Goal: Task Accomplishment & Management: Use online tool/utility

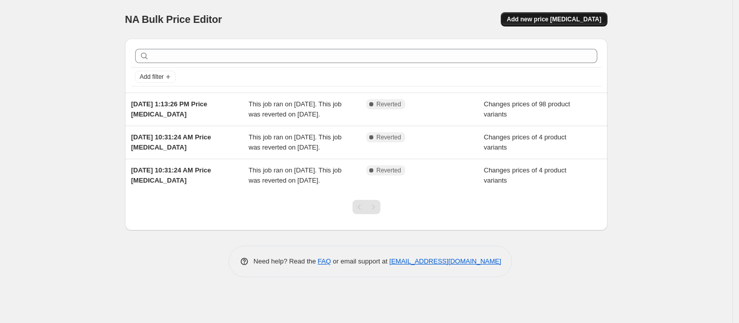
click at [544, 20] on span "Add new price [MEDICAL_DATA]" at bounding box center [554, 19] width 95 height 8
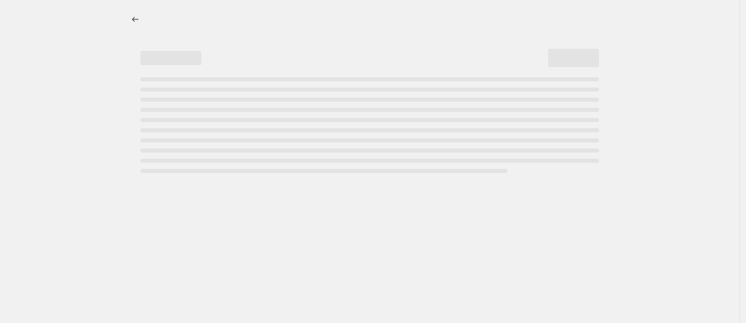
select select "percentage"
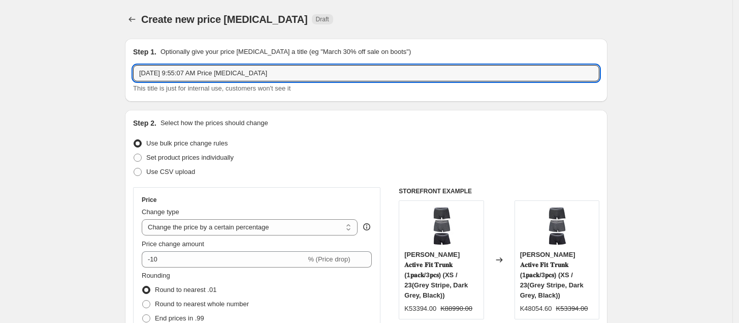
drag, startPoint x: 306, startPoint y: 71, endPoint x: 107, endPoint y: 82, distance: 200.0
type input "10.10 Promotion"
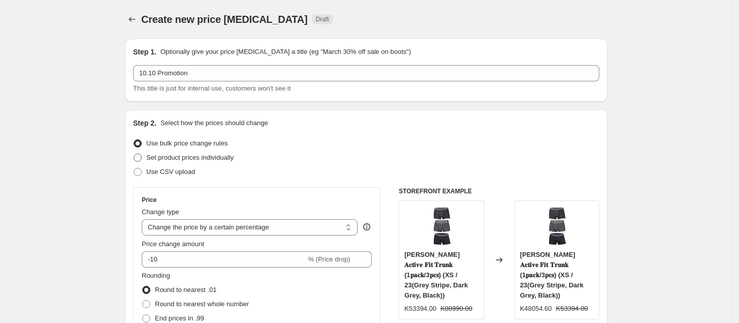
click at [224, 164] on label "Set product prices individually" at bounding box center [183, 157] width 101 height 14
click at [134, 154] on input "Set product prices individually" at bounding box center [134, 153] width 1 height 1
radio input "true"
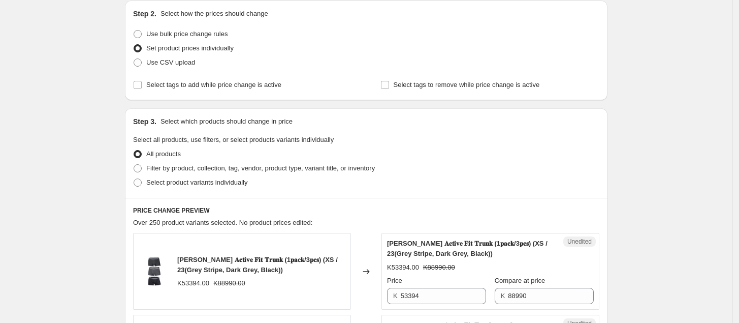
scroll to position [114, 0]
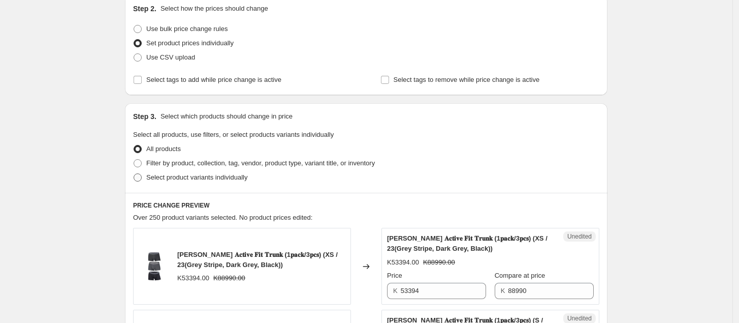
click at [187, 181] on span "Select product variants individually" at bounding box center [196, 177] width 101 height 8
click at [134, 174] on input "Select product variants individually" at bounding box center [134, 173] width 1 height 1
radio input "true"
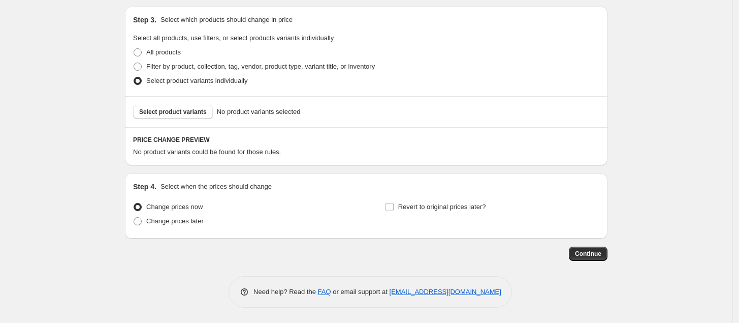
scroll to position [212, 0]
click at [189, 114] on span "Select product variants" at bounding box center [173, 112] width 68 height 8
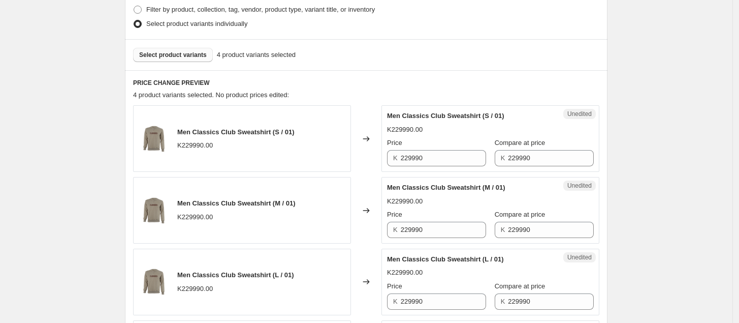
scroll to position [283, 0]
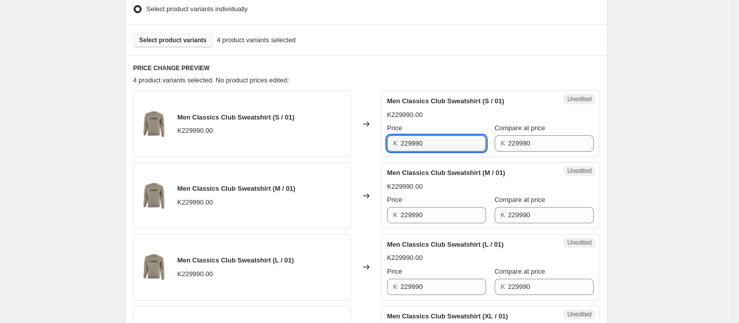
drag, startPoint x: 450, startPoint y: 143, endPoint x: 379, endPoint y: 147, distance: 71.3
click at [379, 147] on div "Men Classics Club Sweatshirt (S / 01) K229990.00 Changed to Unedited Men Classi…" at bounding box center [366, 123] width 467 height 67
drag, startPoint x: 438, startPoint y: 141, endPoint x: 362, endPoint y: 144, distance: 75.8
click at [362, 144] on div "Men Classics Club Sweatshirt (S / 01) K229990.00 Changed to Unedited Men Classi…" at bounding box center [366, 123] width 467 height 67
type input "114995"
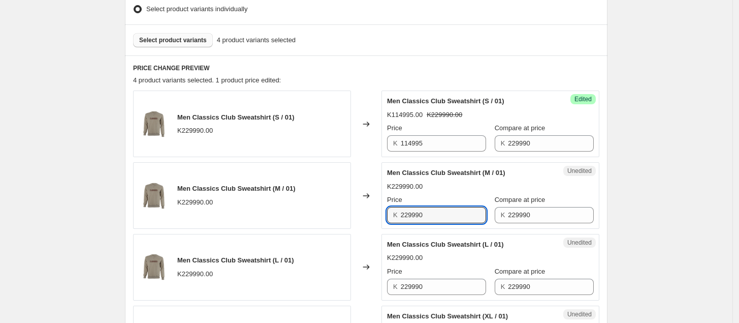
drag, startPoint x: 438, startPoint y: 215, endPoint x: 388, endPoint y: 221, distance: 50.7
click at [388, 221] on div "Unedited Men Classics Club Sweatshirt (M / 01) K229990.00 Price K 229990 Compar…" at bounding box center [491, 195] width 218 height 67
paste input "114995"
type input "114995"
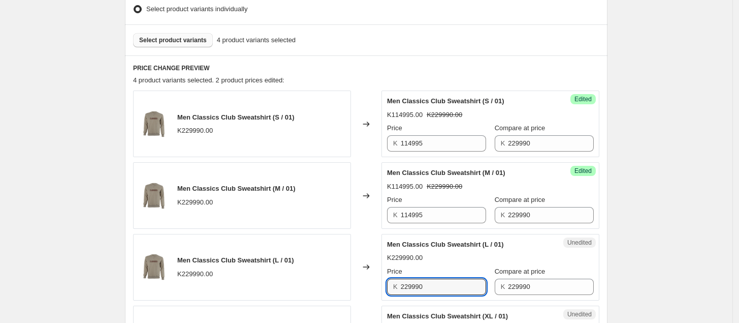
drag, startPoint x: 440, startPoint y: 286, endPoint x: 362, endPoint y: 290, distance: 77.8
click at [362, 290] on div "Men Classics Club Sweatshirt (L / 01) K229990.00 Changed to Unedited Men Classi…" at bounding box center [366, 267] width 467 height 67
paste input "114995"
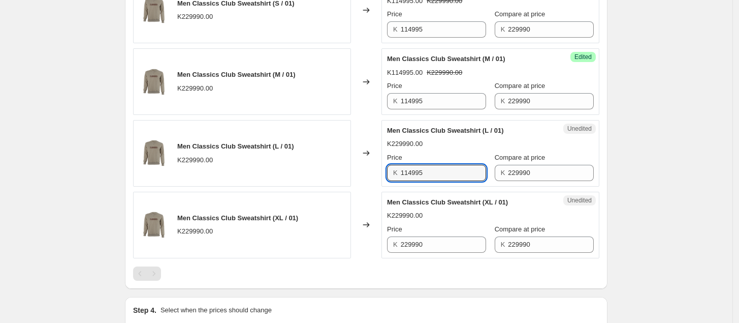
scroll to position [404, 0]
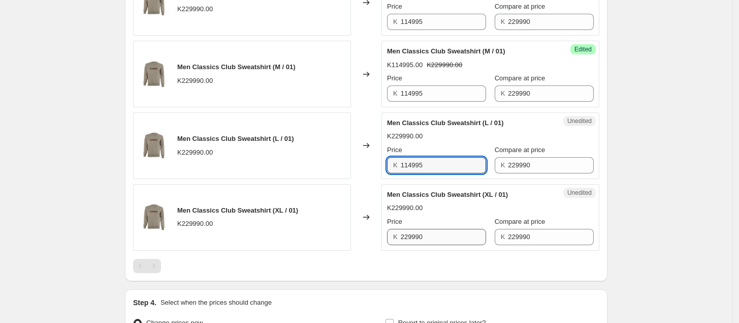
type input "114995"
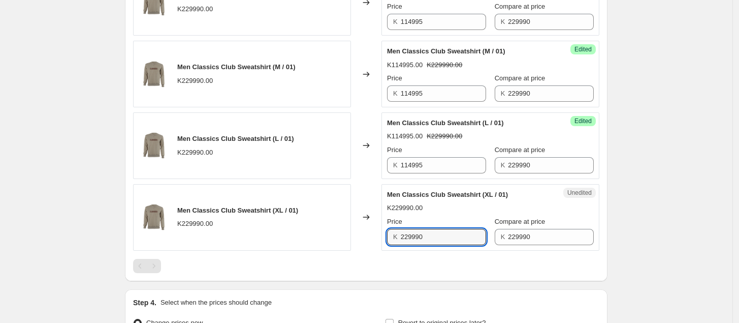
drag, startPoint x: 440, startPoint y: 241, endPoint x: 369, endPoint y: 239, distance: 70.7
click at [369, 239] on div "Men Classics Club Sweatshirt (XL / 01) K229990.00 Changed to Unedited Men Class…" at bounding box center [366, 217] width 467 height 67
paste input "114995"
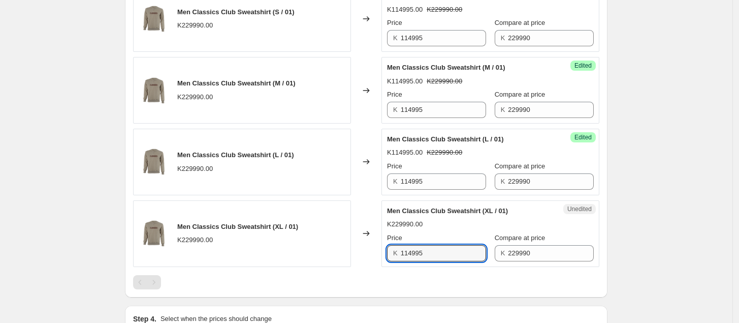
type input "114995"
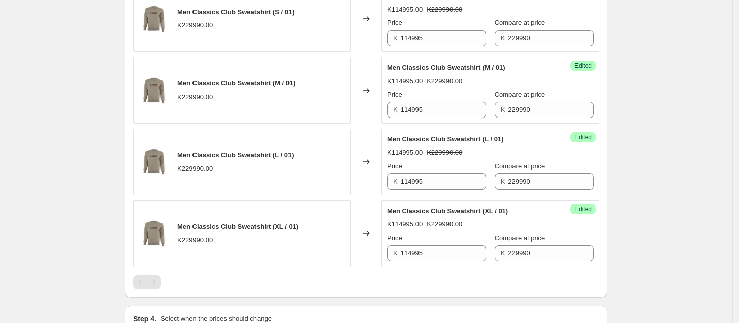
click at [596, 279] on div at bounding box center [366, 282] width 467 height 14
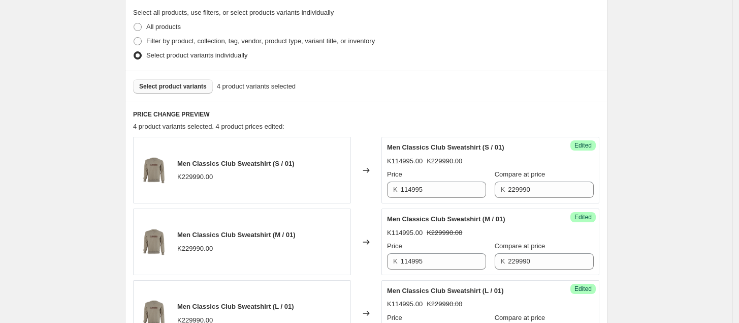
scroll to position [235, 0]
click at [178, 89] on span "Select product variants" at bounding box center [173, 87] width 68 height 8
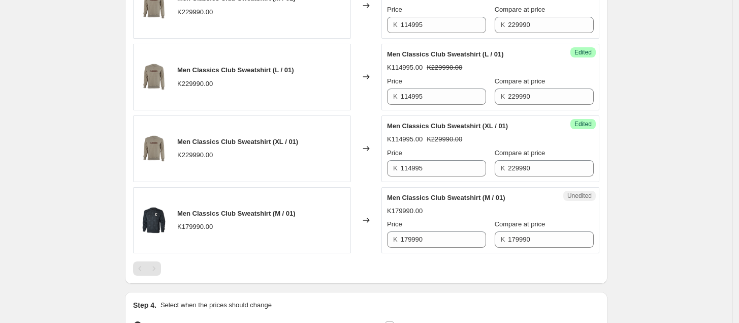
scroll to position [473, 0]
drag, startPoint x: 440, startPoint y: 241, endPoint x: 372, endPoint y: 252, distance: 68.5
click at [372, 252] on div "Men Classics Club Sweatshirt (M / 01) K179990.00 Changed to Unedited Men Classi…" at bounding box center [366, 220] width 467 height 67
type input "89995"
click at [471, 269] on div at bounding box center [366, 268] width 467 height 14
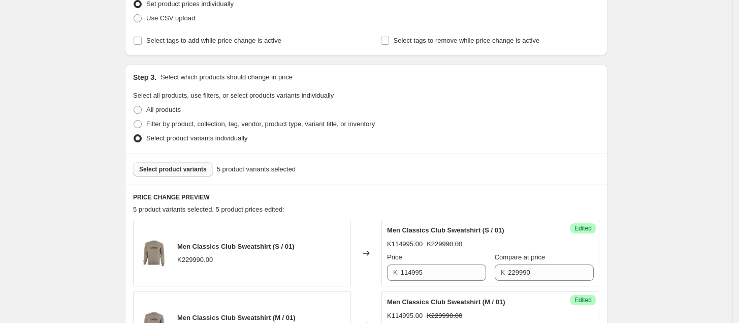
scroll to position [0, 0]
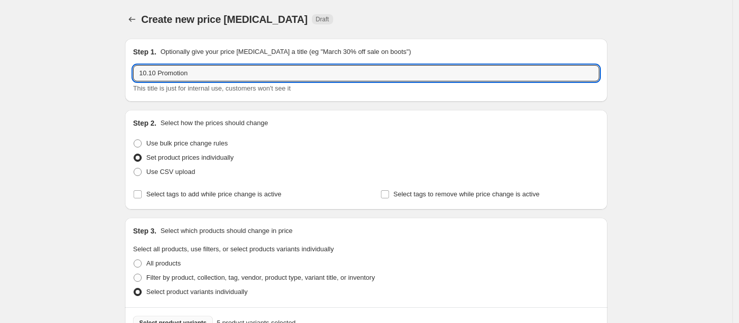
drag, startPoint x: 262, startPoint y: 69, endPoint x: 128, endPoint y: 72, distance: 133.7
click at [128, 72] on div "Step 1. Optionally give your price [MEDICAL_DATA] a title (eg "March 30% off sa…" at bounding box center [366, 70] width 483 height 63
click at [252, 74] on input "10.10 Promotion" at bounding box center [366, 73] width 467 height 16
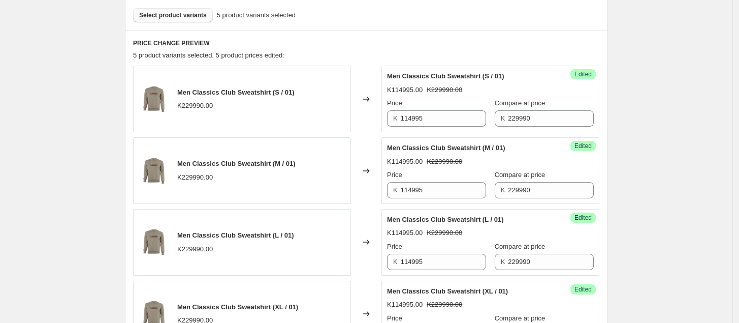
scroll to position [308, 0]
click at [197, 17] on span "Select product variants" at bounding box center [173, 15] width 68 height 8
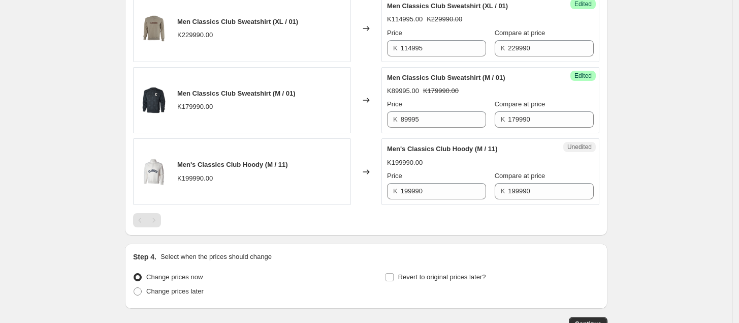
scroll to position [593, 0]
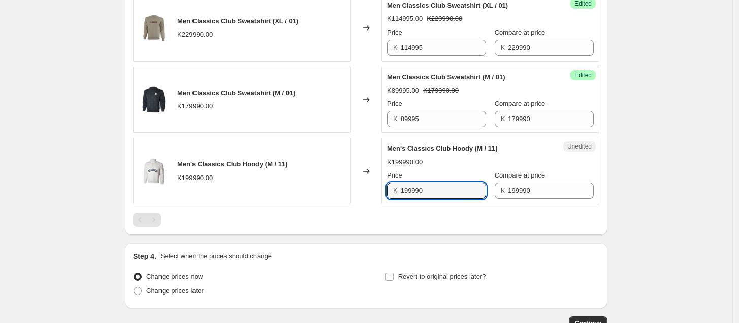
drag, startPoint x: 438, startPoint y: 190, endPoint x: 364, endPoint y: 197, distance: 74.5
click at [364, 197] on div "Men's Classics Club Hoody (M / 11) K199990.00 Changed to Unedited Men's Classic…" at bounding box center [366, 171] width 467 height 67
type input "8"
click at [415, 191] on input "9995" at bounding box center [444, 190] width 86 height 16
type input "99995"
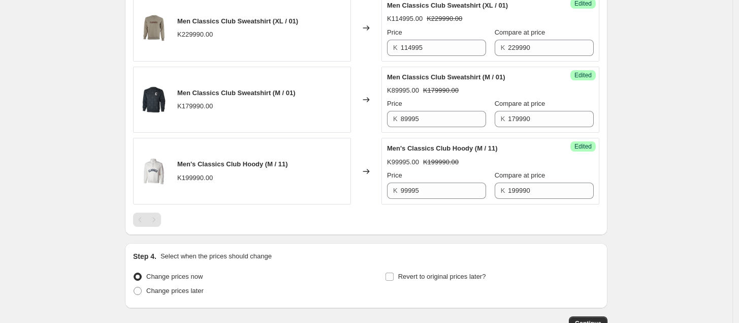
click at [529, 224] on div at bounding box center [366, 219] width 467 height 14
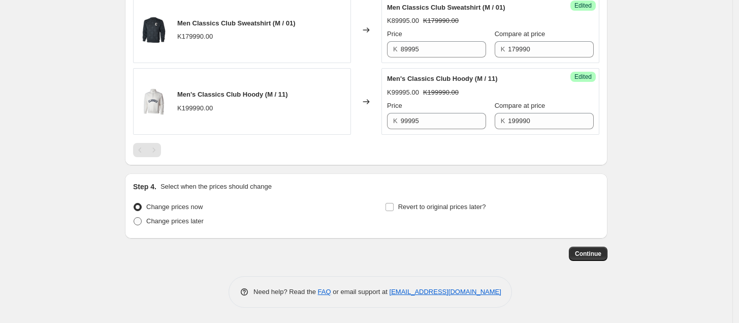
click at [140, 221] on span at bounding box center [138, 221] width 8 height 8
click at [134, 218] on input "Change prices later" at bounding box center [134, 217] width 1 height 1
radio input "true"
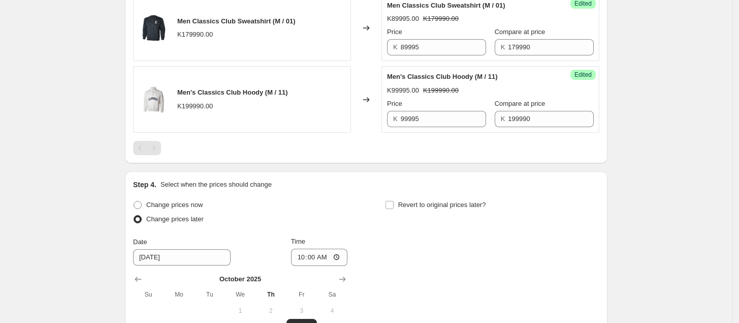
scroll to position [717, 0]
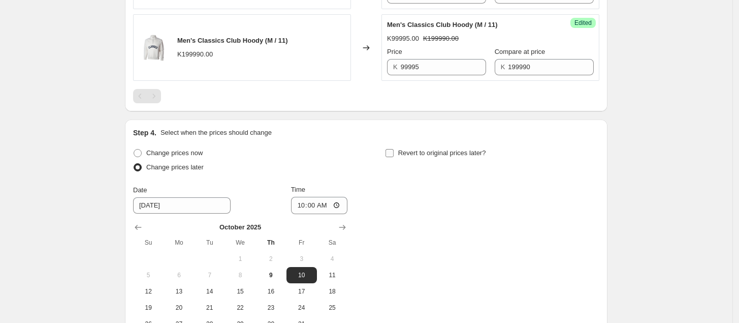
click at [394, 157] on input "Revert to original prices later?" at bounding box center [390, 153] width 8 height 8
checkbox input "true"
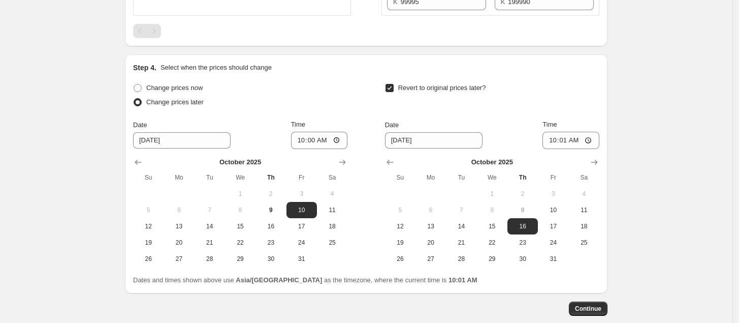
scroll to position [778, 0]
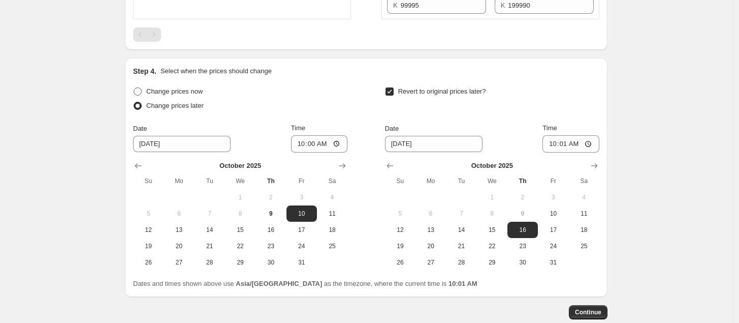
click at [142, 93] on span at bounding box center [137, 91] width 9 height 9
click at [134, 88] on input "Change prices now" at bounding box center [134, 87] width 1 height 1
radio input "true"
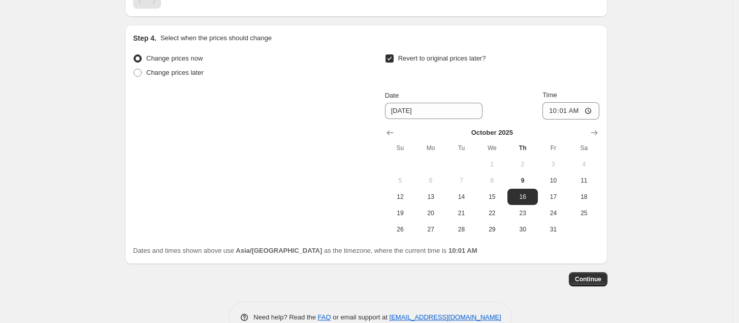
scroll to position [839, 0]
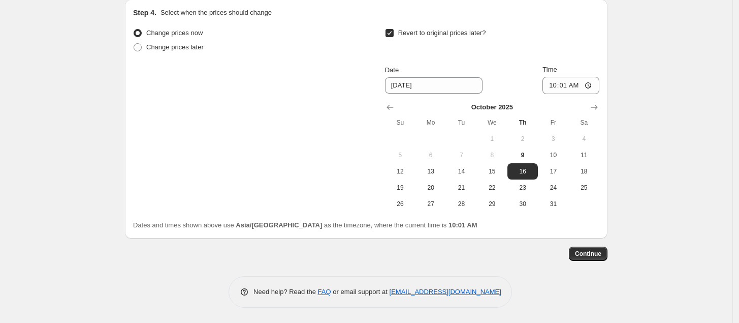
click at [394, 30] on input "Revert to original prices later?" at bounding box center [390, 33] width 8 height 8
checkbox input "false"
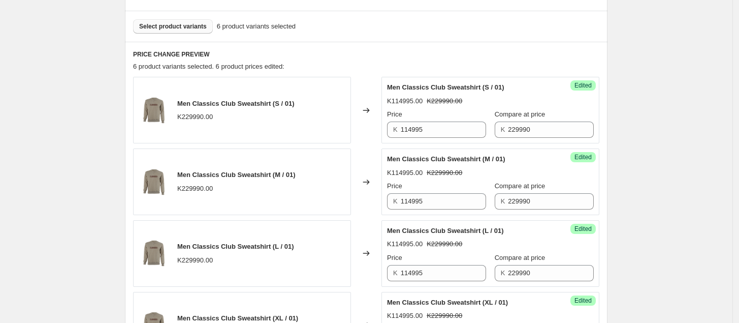
scroll to position [0, 0]
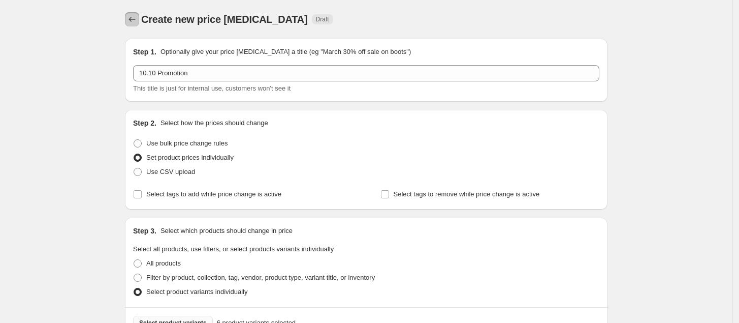
click at [137, 22] on icon "Price change jobs" at bounding box center [132, 19] width 10 height 10
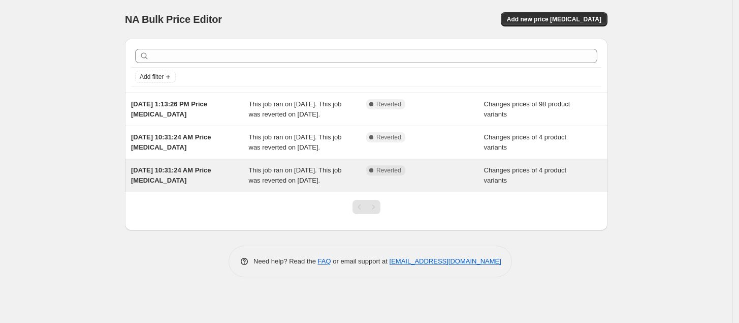
scroll to position [1, 0]
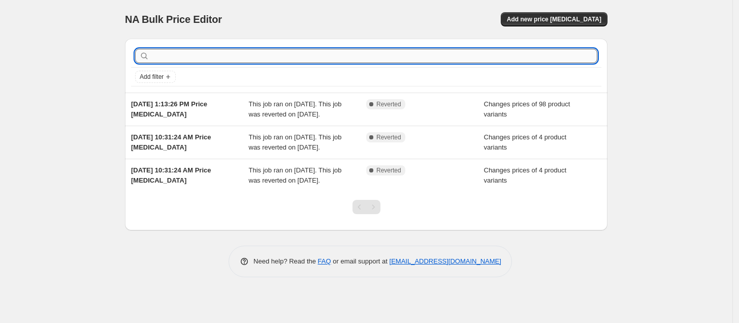
click at [278, 60] on input "text" at bounding box center [374, 56] width 446 height 14
type input "10.10"
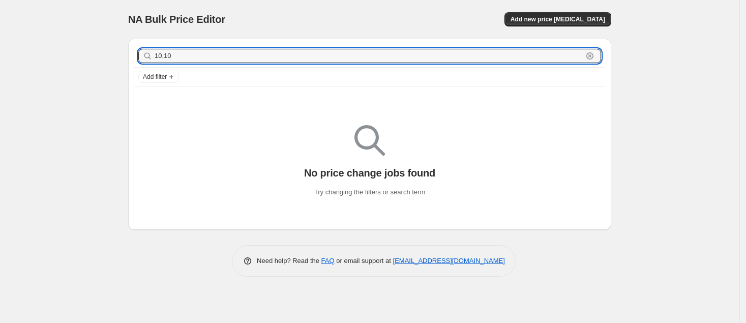
click at [278, 60] on input "10.10" at bounding box center [368, 56] width 428 height 14
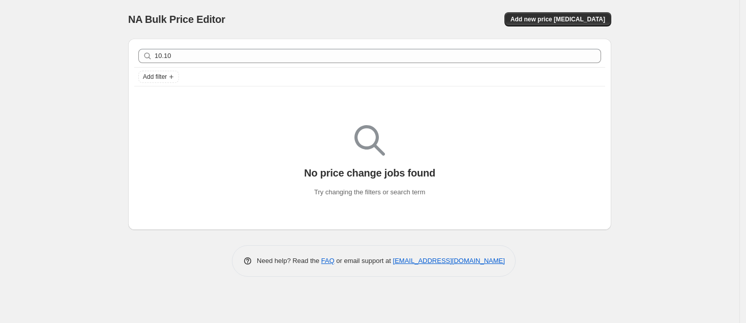
click at [359, 48] on div "10.10 Clear" at bounding box center [369, 56] width 471 height 22
click at [199, 17] on span "NA Bulk Price Editor" at bounding box center [176, 19] width 97 height 11
click at [679, 232] on div "NA Bulk Price Editor. This page is ready NA Bulk Price Editor Add new price [ME…" at bounding box center [369, 161] width 739 height 323
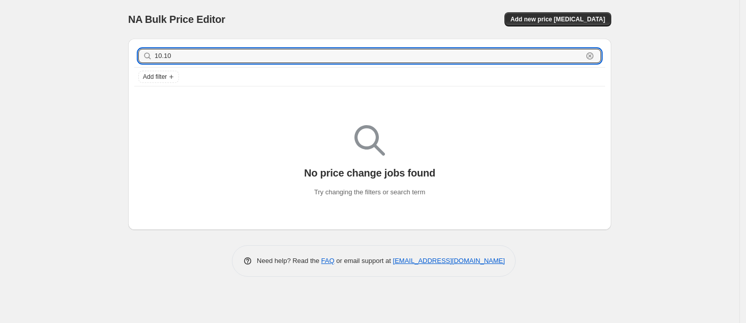
drag, startPoint x: 468, startPoint y: 60, endPoint x: 151, endPoint y: 62, distance: 317.1
click at [151, 62] on div "10.10 Clear" at bounding box center [369, 56] width 462 height 14
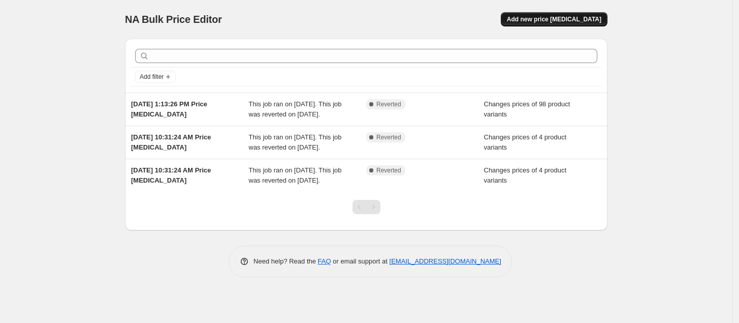
click at [545, 17] on span "Add new price [MEDICAL_DATA]" at bounding box center [554, 19] width 95 height 8
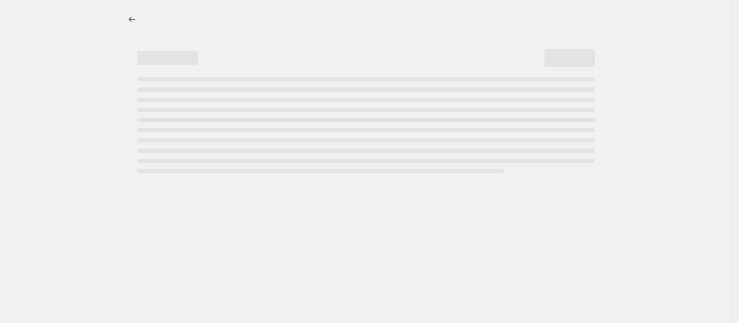
select select "percentage"
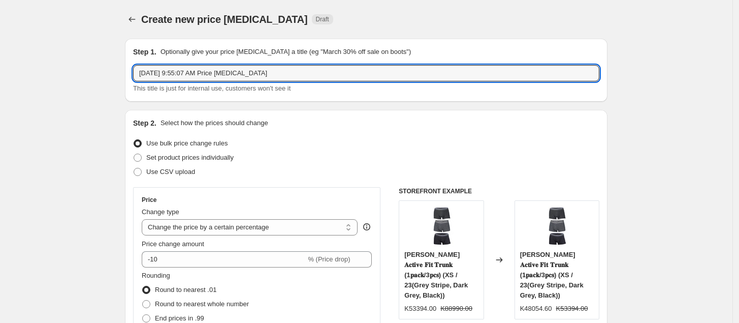
drag, startPoint x: 298, startPoint y: 72, endPoint x: 72, endPoint y: 88, distance: 226.7
type input "10.10"
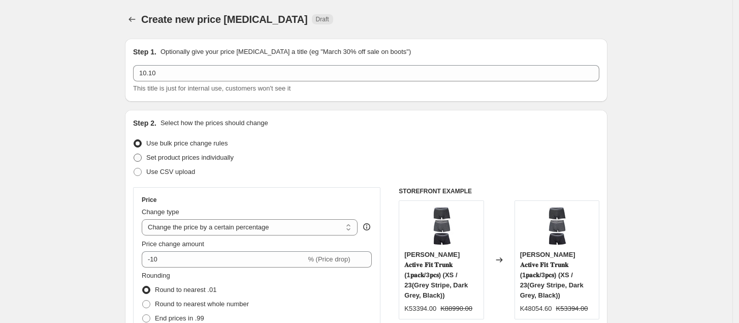
click at [177, 156] on span "Set product prices individually" at bounding box center [189, 157] width 87 height 8
click at [134, 154] on input "Set product prices individually" at bounding box center [134, 153] width 1 height 1
radio input "true"
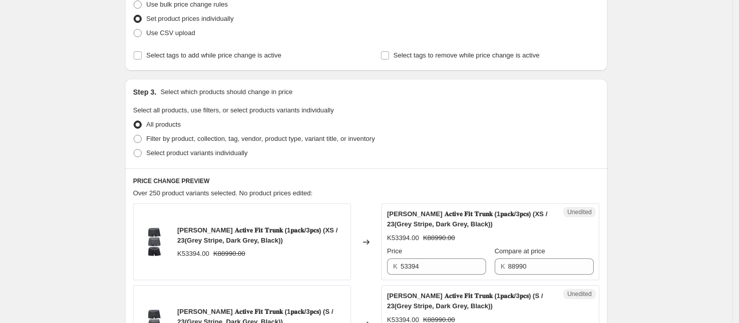
scroll to position [140, 0]
click at [166, 137] on span "Filter by product, collection, tag, vendor, product type, variant title, or inv…" at bounding box center [260, 138] width 229 height 8
click at [134, 134] on input "Filter by product, collection, tag, vendor, product type, variant title, or inv…" at bounding box center [134, 134] width 1 height 1
radio input "true"
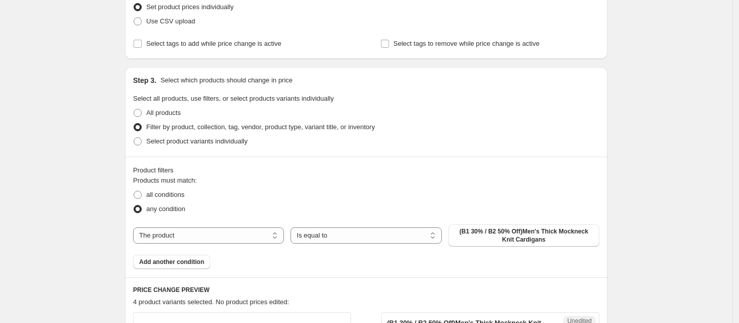
scroll to position [150, 0]
click at [199, 142] on span "Select product variants individually" at bounding box center [196, 142] width 101 height 8
click at [134, 138] on input "Select product variants individually" at bounding box center [134, 138] width 1 height 1
radio input "true"
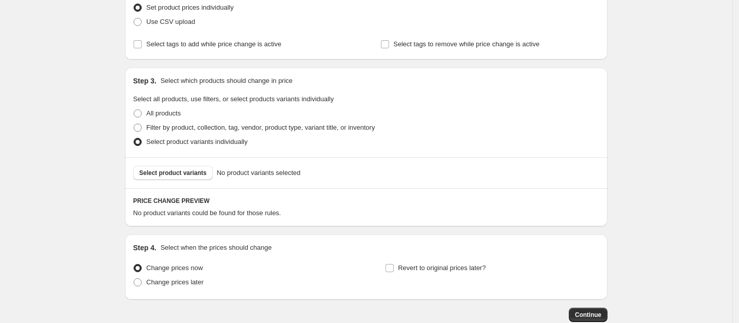
scroll to position [212, 0]
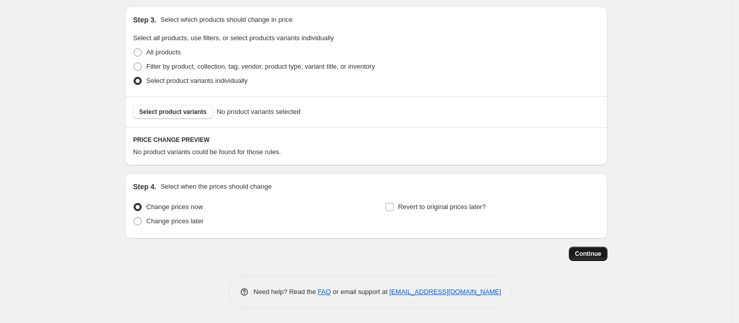
click at [585, 253] on span "Continue" at bounding box center [588, 254] width 26 height 8
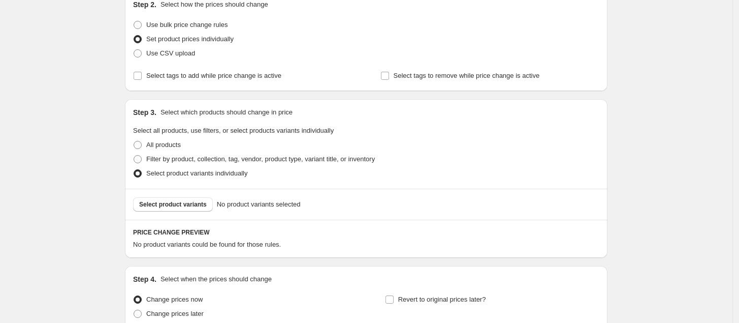
scroll to position [269, 0]
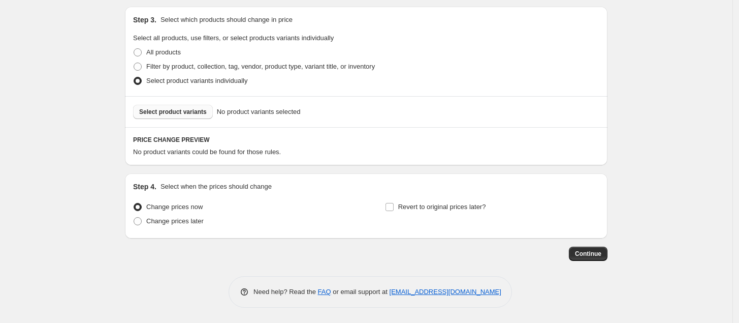
click at [189, 112] on span "Select product variants" at bounding box center [173, 112] width 68 height 8
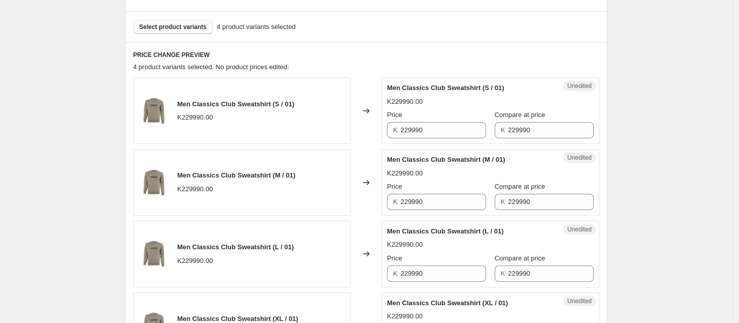
scroll to position [296, 0]
drag, startPoint x: 441, startPoint y: 127, endPoint x: 379, endPoint y: 133, distance: 61.7
click at [379, 133] on div "Men Classics Club Sweatshirt (S / 01) K229990.00 Changed to Unedited Men Classi…" at bounding box center [366, 110] width 467 height 67
type input "114995"
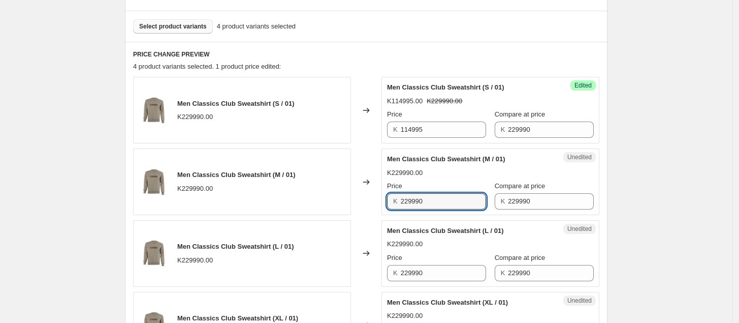
drag, startPoint x: 439, startPoint y: 200, endPoint x: 395, endPoint y: 207, distance: 44.3
click at [395, 207] on div "K 229990" at bounding box center [436, 201] width 99 height 16
type input "114995"
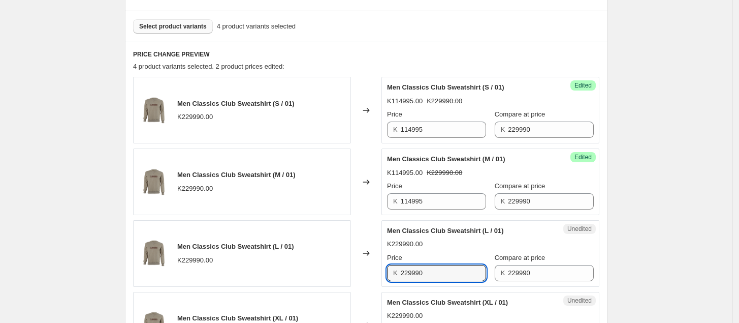
drag, startPoint x: 446, startPoint y: 279, endPoint x: 362, endPoint y: 276, distance: 83.9
click at [362, 276] on div "Men Classics Club Sweatshirt (L / 01) K229990.00 Changed to Unedited Men Classi…" at bounding box center [366, 253] width 467 height 67
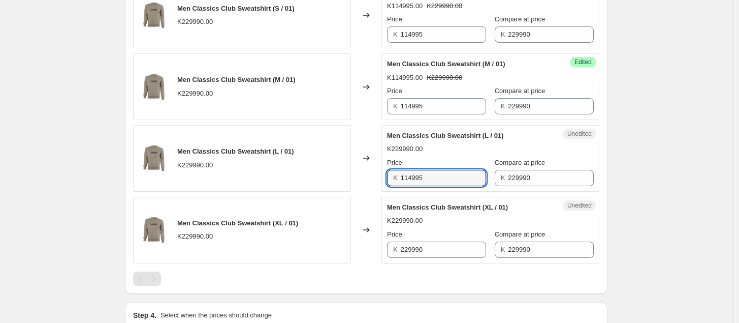
scroll to position [392, 0]
type input "114995"
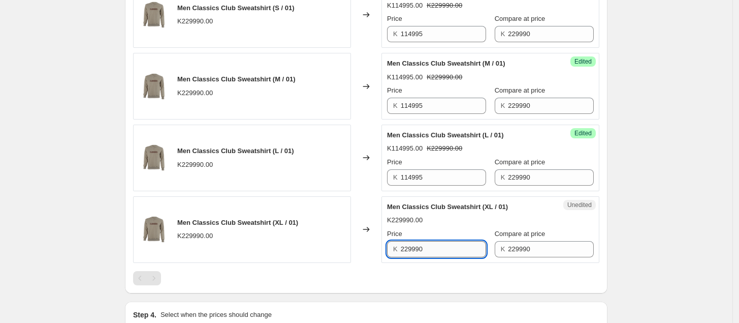
click at [453, 248] on input "229990" at bounding box center [444, 249] width 86 height 16
drag, startPoint x: 453, startPoint y: 248, endPoint x: 377, endPoint y: 254, distance: 77.0
click at [377, 254] on div "Men Classics Club Sweatshirt (XL / 01) K229990.00 Changed to Unedited Men Class…" at bounding box center [366, 229] width 467 height 67
type input "114995"
click at [471, 276] on div at bounding box center [366, 278] width 467 height 14
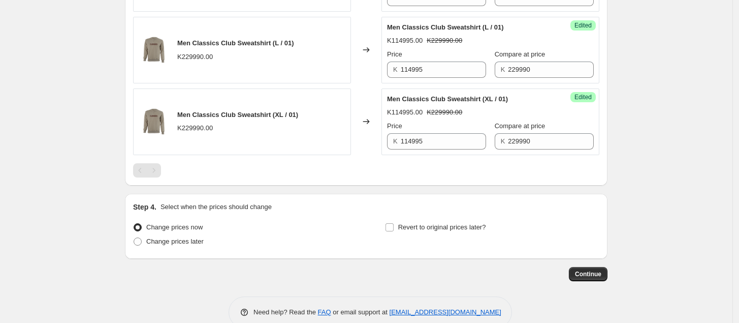
scroll to position [501, 0]
click at [195, 242] on span "Change prices later" at bounding box center [174, 240] width 57 height 8
click at [134, 237] on input "Change prices later" at bounding box center [134, 236] width 1 height 1
radio input "true"
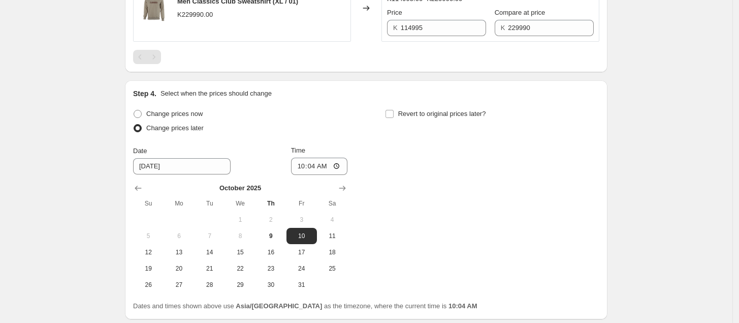
scroll to position [695, 0]
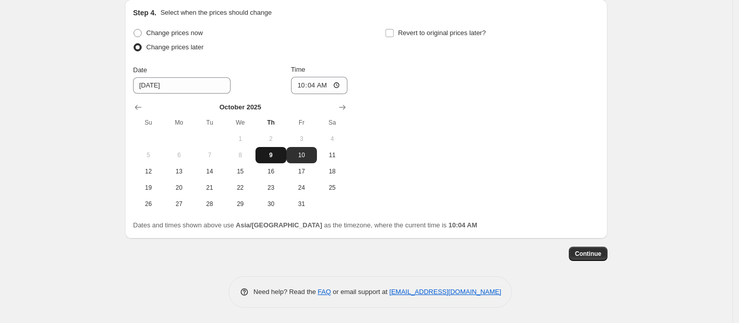
click at [277, 154] on span "9" at bounding box center [271, 155] width 22 height 8
type input "[DATE]"
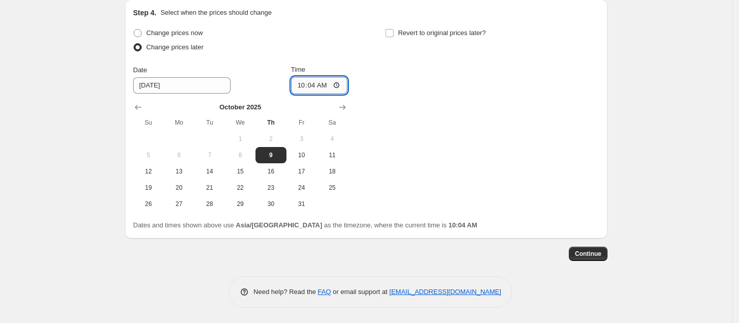
click at [321, 81] on input "10:04" at bounding box center [319, 85] width 57 height 17
type input "22:04"
click at [440, 137] on div "Change prices now Change prices later Date [DATE] Time 22:[DATE] Mo Tu We Th Fr…" at bounding box center [366, 119] width 467 height 186
click at [598, 255] on span "Continue" at bounding box center [588, 254] width 26 height 8
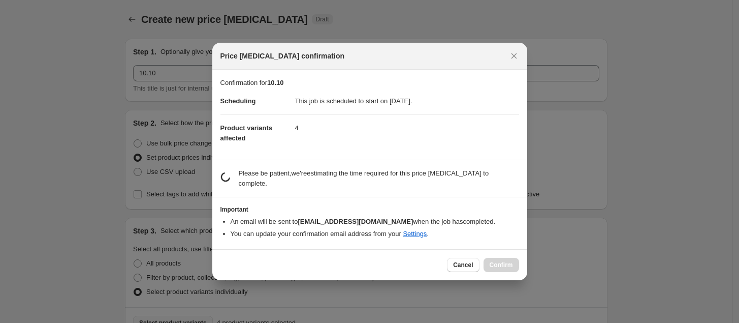
scroll to position [0, 0]
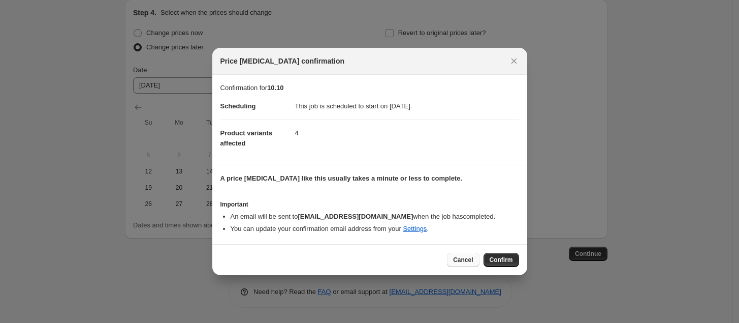
click at [469, 259] on span "Cancel" at bounding box center [463, 260] width 20 height 8
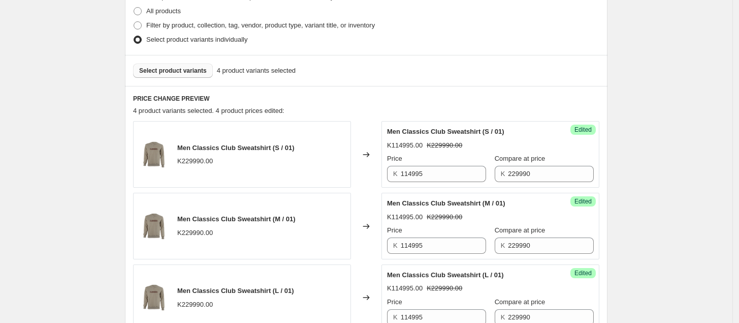
scroll to position [253, 0]
click at [183, 73] on span "Select product variants" at bounding box center [173, 70] width 68 height 8
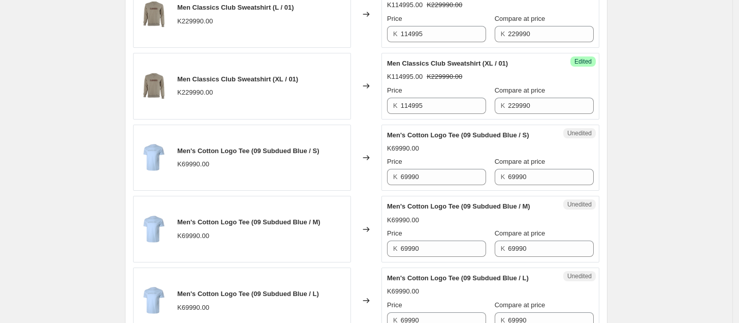
scroll to position [535, 0]
drag, startPoint x: 432, startPoint y: 174, endPoint x: 372, endPoint y: 179, distance: 60.7
click at [372, 179] on div "Men's Cotton Logo Tee (09 Subdued Blue / S) K69990.00 Changed to Unedited Men's…" at bounding box center [366, 158] width 467 height 67
drag, startPoint x: 425, startPoint y: 181, endPoint x: 362, endPoint y: 177, distance: 63.1
click at [362, 177] on div "Men's Cotton Logo Tee (09 Subdued Blue / S) K69990.00 Changed to Unedited Men's…" at bounding box center [366, 158] width 467 height 67
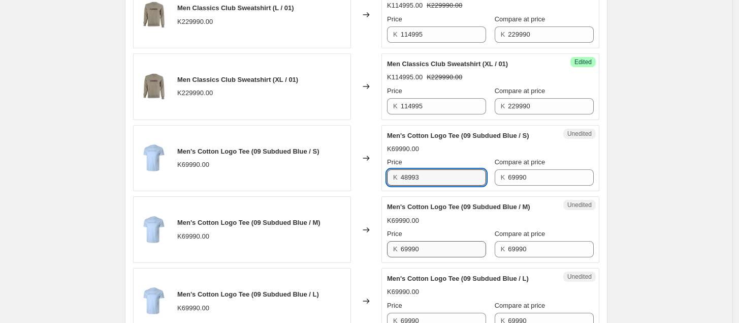
type input "48993"
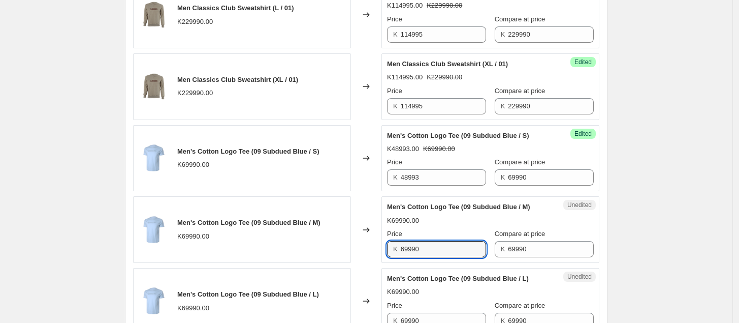
drag, startPoint x: 436, startPoint y: 251, endPoint x: 356, endPoint y: 250, distance: 80.3
click at [356, 250] on div "Men's Cotton Logo Tee (09 Subdued Blue / M) K69990.00 Changed to Unedited Men's…" at bounding box center [366, 229] width 467 height 67
paste input "48993"
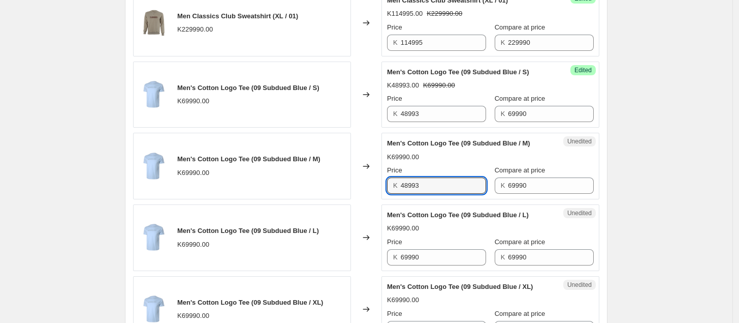
scroll to position [602, 0]
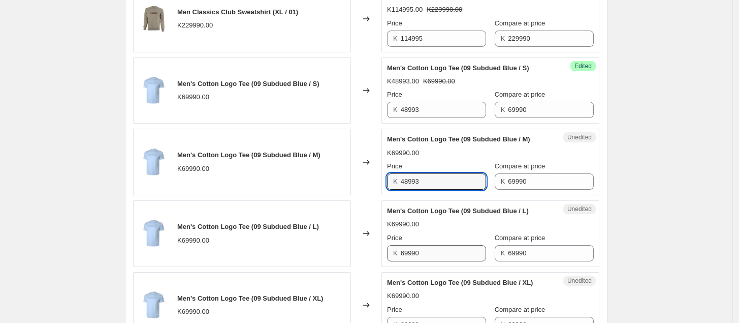
type input "48993"
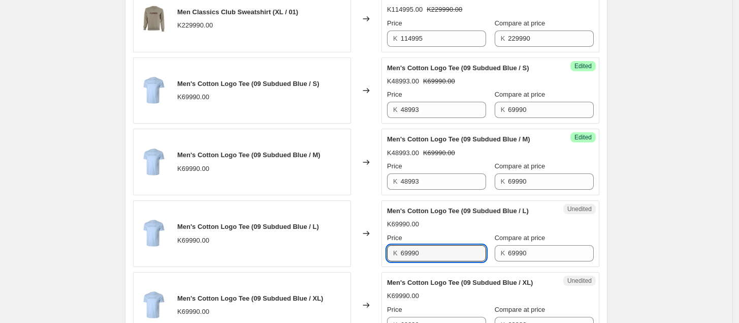
drag, startPoint x: 432, startPoint y: 256, endPoint x: 377, endPoint y: 259, distance: 56.0
click at [377, 258] on div "Men's Cotton Logo Tee (09 Subdued Blue / L) K69990.00 Changed to Unedited Men's…" at bounding box center [366, 233] width 467 height 67
paste input "48993"
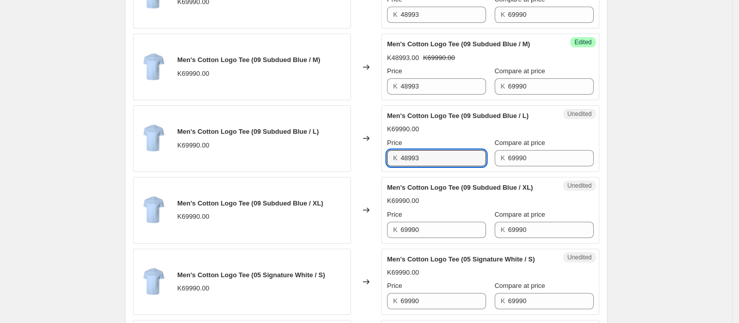
scroll to position [698, 0]
type input "48993"
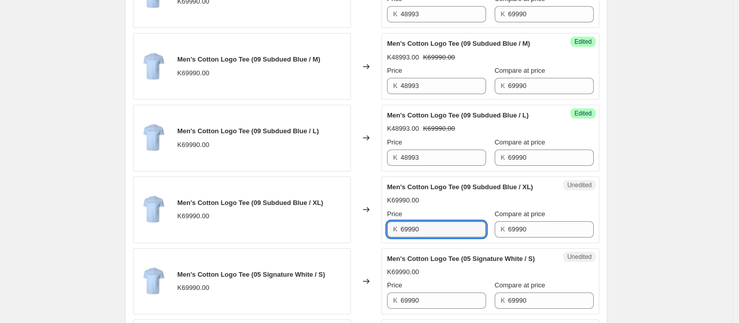
drag, startPoint x: 428, startPoint y: 229, endPoint x: 381, endPoint y: 231, distance: 46.8
click at [381, 231] on div "Men's Cotton Logo Tee (09 Subdued Blue / XL) K69990.00 Changed to Unedited Men'…" at bounding box center [366, 209] width 467 height 67
paste input "48993"
type input "48993"
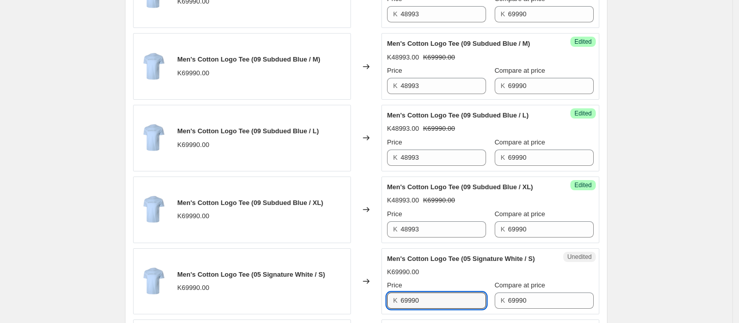
drag, startPoint x: 428, startPoint y: 300, endPoint x: 378, endPoint y: 300, distance: 50.8
click at [378, 300] on div "Men's Cotton Logo Tee (05 Signature White / S) K69990.00 Changed to Unedited Me…" at bounding box center [366, 281] width 467 height 67
paste input "48993"
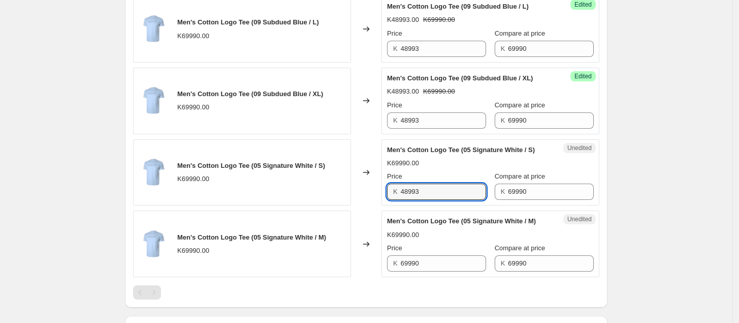
scroll to position [808, 0]
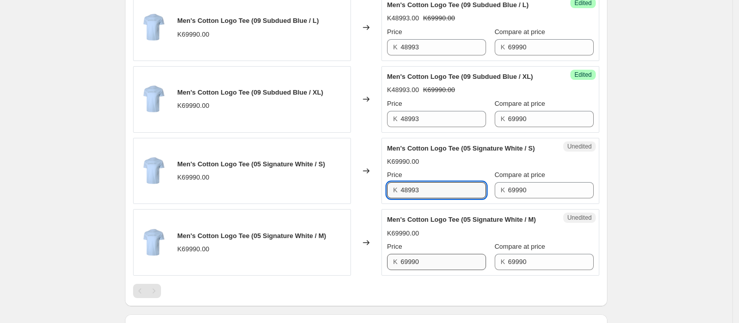
type input "48993"
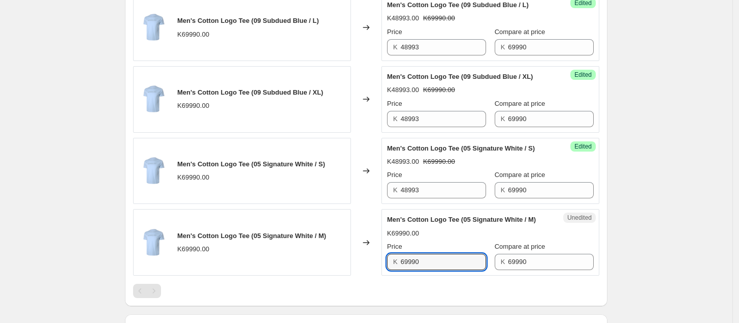
drag, startPoint x: 433, startPoint y: 267, endPoint x: 379, endPoint y: 272, distance: 54.7
click at [379, 272] on div "Men's Cotton Logo Tee (05 Signature White / M) K69990.00 Changed to Unedited Me…" at bounding box center [366, 242] width 467 height 67
paste input "48993"
type input "48993"
click at [580, 290] on div at bounding box center [366, 291] width 467 height 14
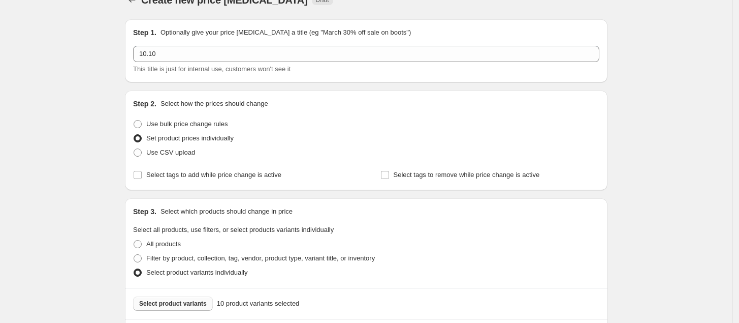
scroll to position [14, 0]
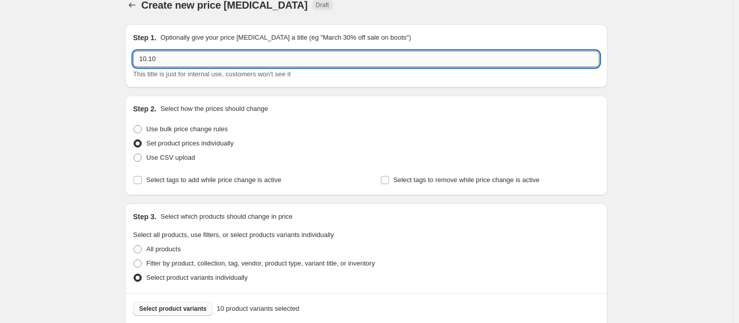
click at [375, 56] on input "10.10" at bounding box center [366, 59] width 467 height 16
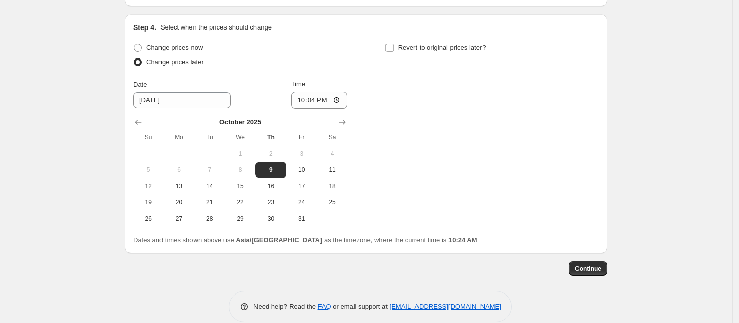
scroll to position [1126, 0]
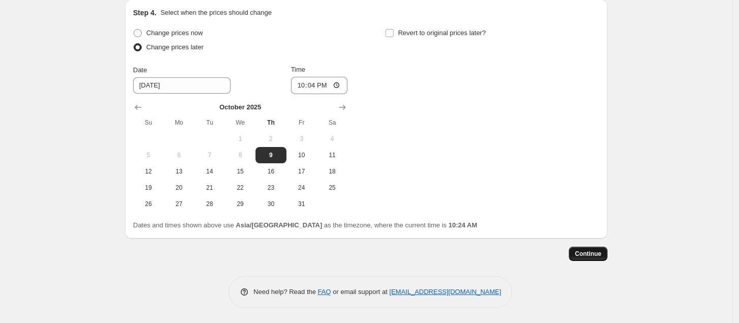
type input "10.10 Promotion"
click at [587, 252] on span "Continue" at bounding box center [588, 254] width 26 height 8
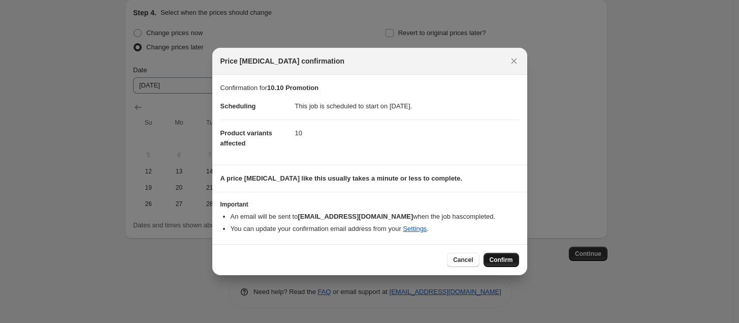
click at [492, 261] on span "Confirm" at bounding box center [501, 260] width 23 height 8
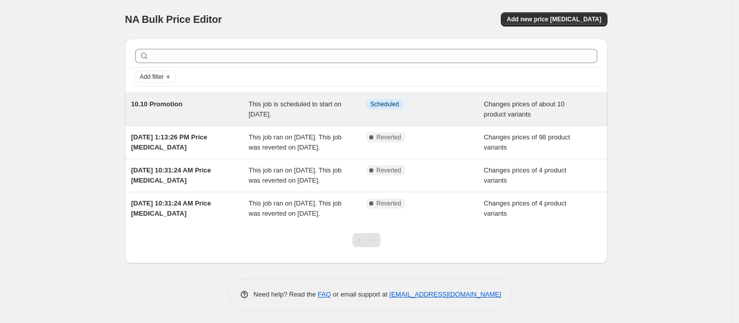
click at [189, 101] on div "10.10 Promotion" at bounding box center [190, 109] width 118 height 20
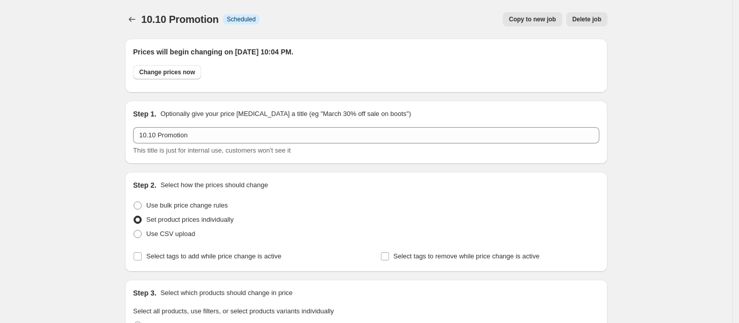
click at [479, 23] on div "Copy to new job Delete job" at bounding box center [438, 19] width 340 height 14
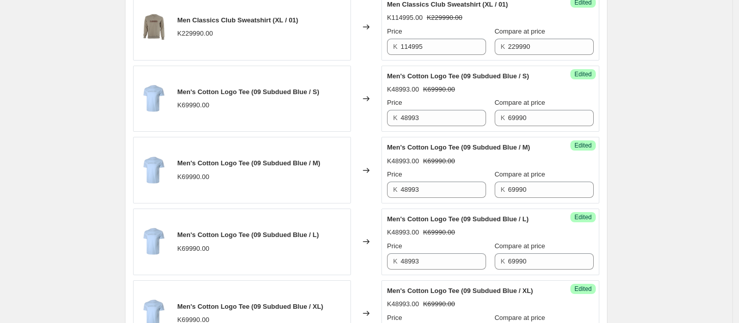
scroll to position [657, 0]
drag, startPoint x: 326, startPoint y: 93, endPoint x: 180, endPoint y: 90, distance: 145.4
click at [180, 90] on span "Men's Cotton Logo Tee (09 Subdued Blue / S)" at bounding box center [248, 91] width 142 height 8
copy span "Men's Cotton Logo Tee (09 Subdued Blue / S)"
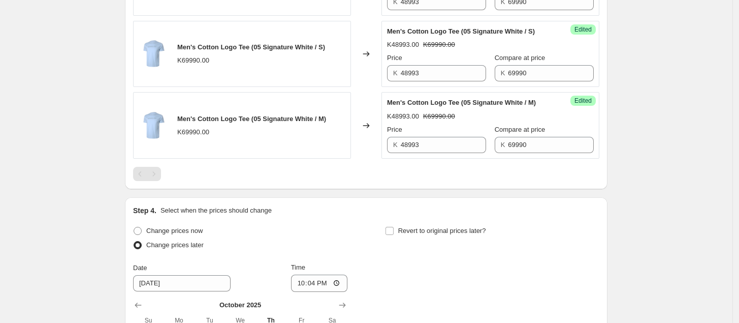
scroll to position [985, 0]
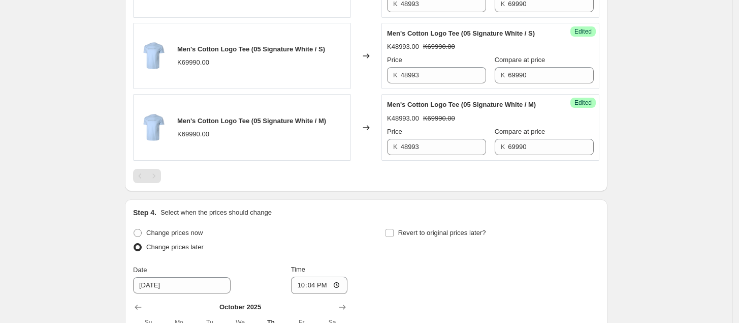
click at [156, 177] on div "Pagination" at bounding box center [154, 176] width 14 height 14
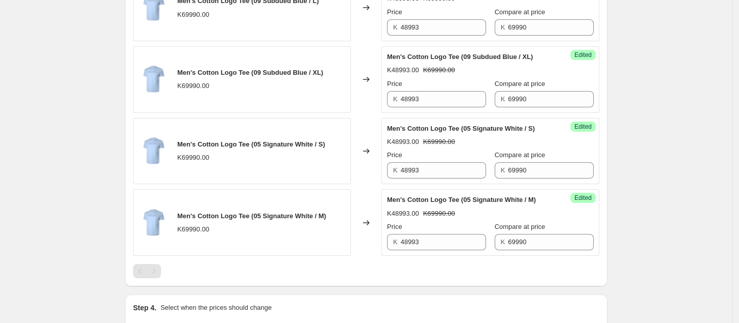
scroll to position [905, 0]
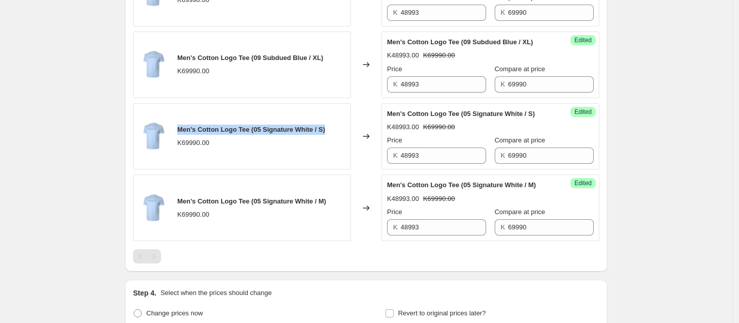
drag, startPoint x: 180, startPoint y: 132, endPoint x: 346, endPoint y: 134, distance: 165.7
click at [346, 134] on div "Men's Cotton Logo Tee (05 Signature White / S) K69990.00" at bounding box center [242, 136] width 218 height 67
copy span "Men's Cotton Logo Tee (05 Signature White / S)"
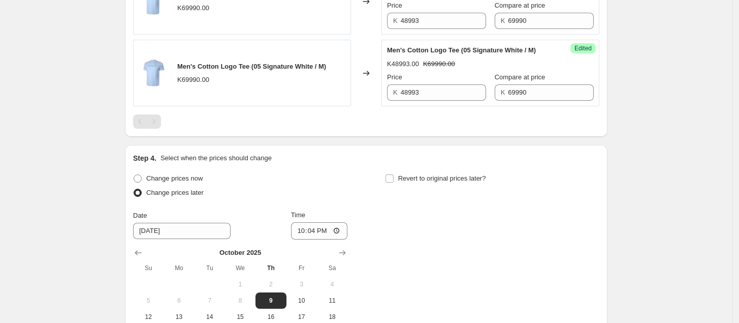
scroll to position [1040, 0]
click at [140, 182] on span at bounding box center [138, 178] width 8 height 8
click at [134, 174] on input "Change prices now" at bounding box center [134, 174] width 1 height 1
radio input "true"
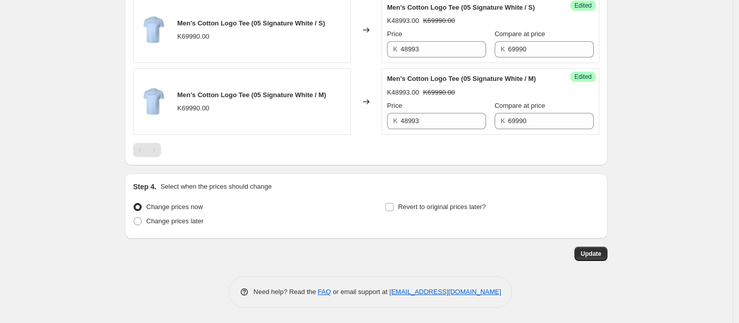
scroll to position [1014, 0]
click at [598, 255] on span "Update" at bounding box center [591, 254] width 21 height 8
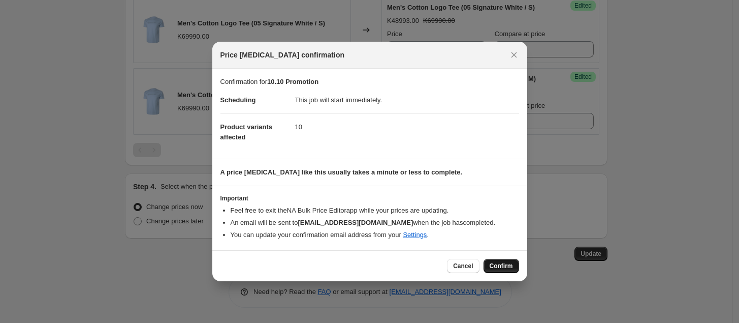
click at [501, 263] on span "Confirm" at bounding box center [501, 266] width 23 height 8
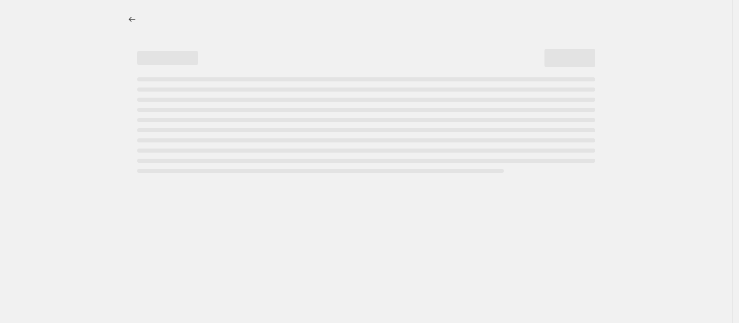
scroll to position [0, 0]
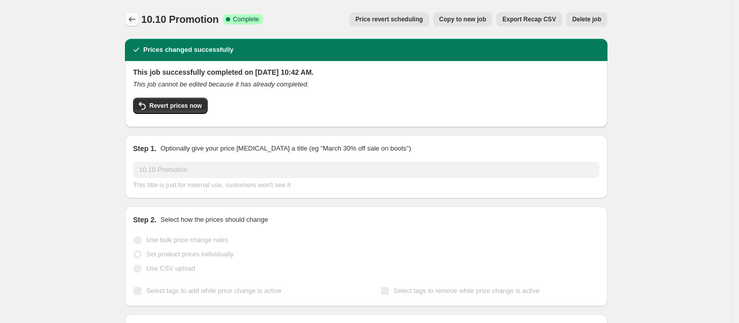
click at [133, 22] on icon "Price change jobs" at bounding box center [132, 19] width 10 height 10
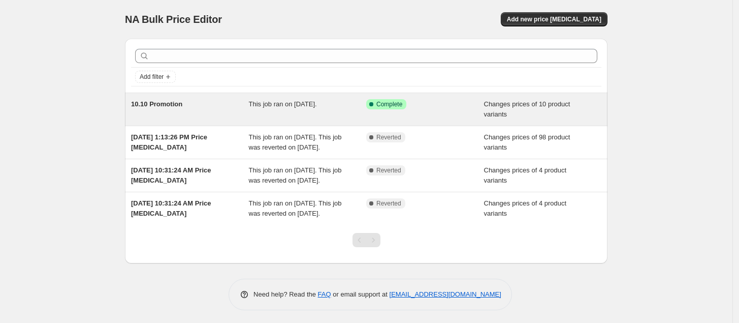
click at [405, 111] on div "Success Complete Complete" at bounding box center [425, 109] width 118 height 20
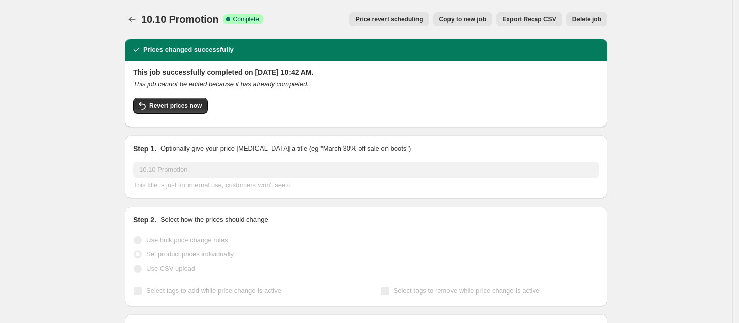
click at [399, 18] on span "Price revert scheduling" at bounding box center [390, 19] width 68 height 8
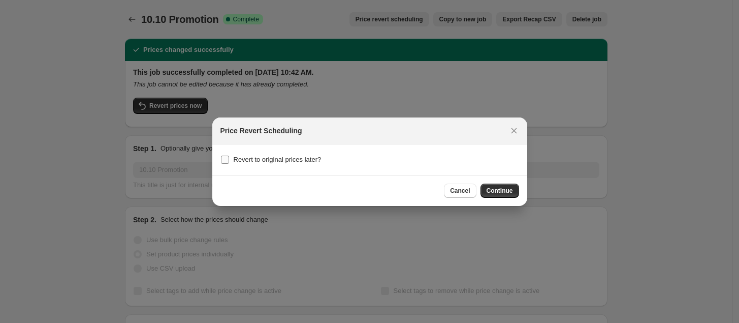
click at [295, 153] on label "Revert to original prices later?" at bounding box center [271, 159] width 101 height 14
click at [229, 156] on input "Revert to original prices later?" at bounding box center [225, 160] width 8 height 8
checkbox input "true"
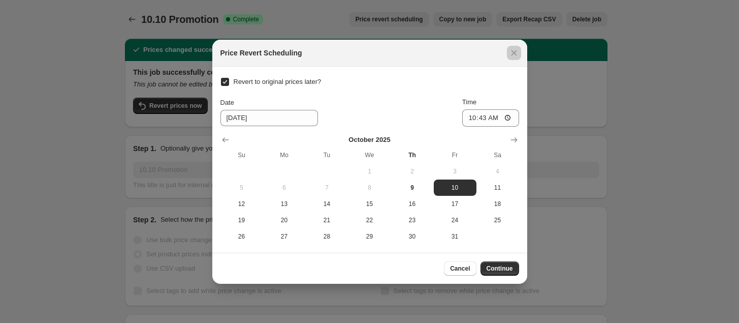
checkbox input "false"
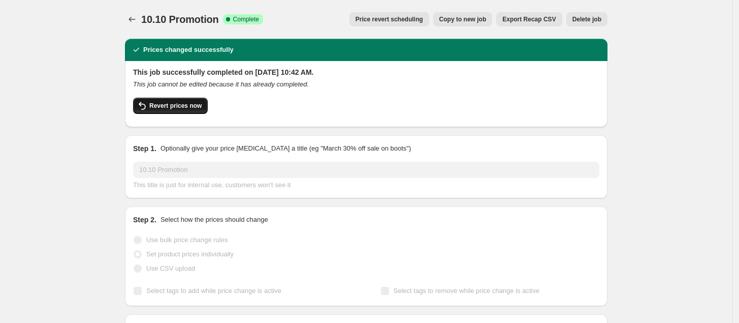
click at [192, 104] on span "Revert prices now" at bounding box center [175, 106] width 52 height 8
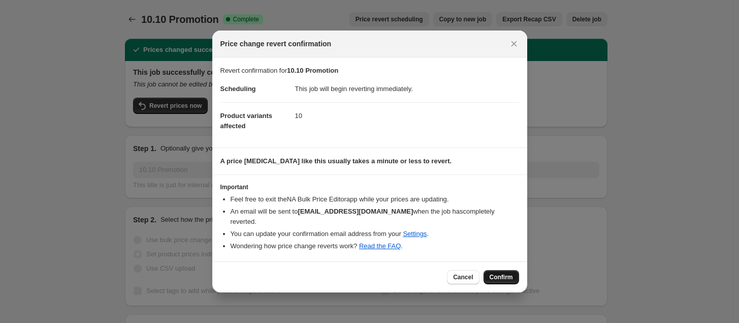
click at [497, 276] on span "Confirm" at bounding box center [501, 277] width 23 height 8
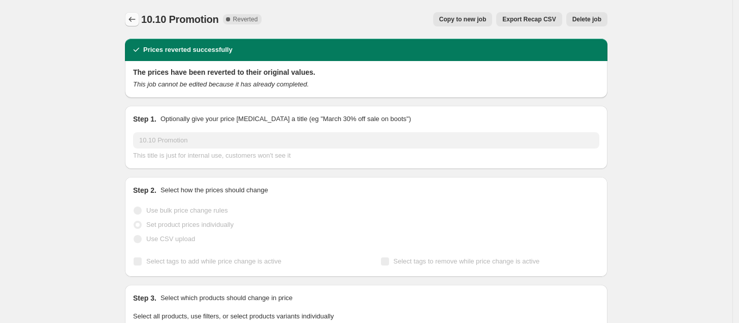
click at [133, 18] on icon "Price change jobs" at bounding box center [132, 19] width 10 height 10
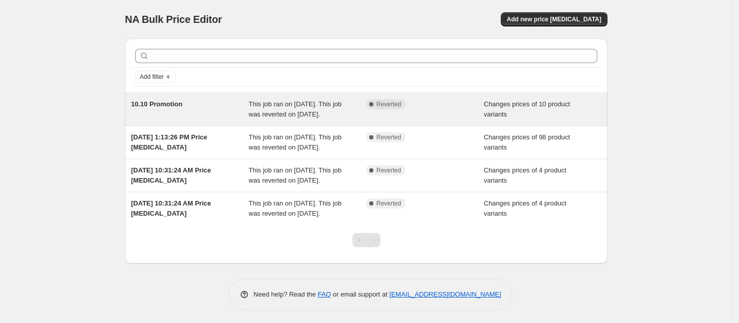
click at [311, 106] on span "This job ran on [DATE]. This job was reverted on [DATE]." at bounding box center [295, 109] width 93 height 18
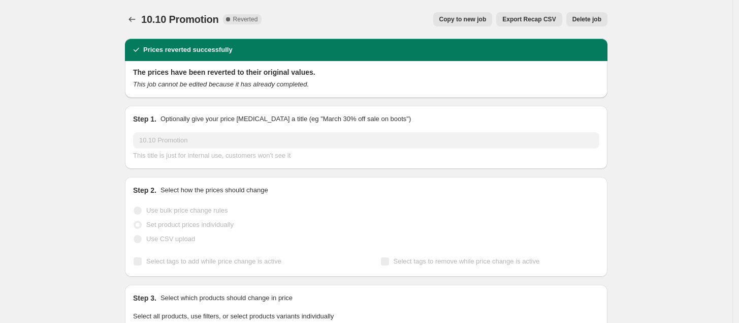
click at [475, 18] on span "Copy to new job" at bounding box center [463, 19] width 47 height 8
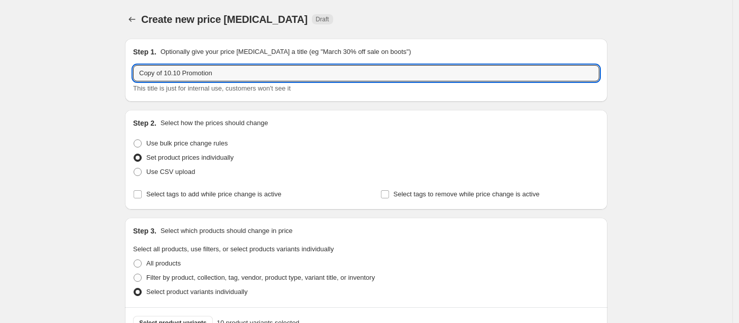
drag, startPoint x: 169, startPoint y: 74, endPoint x: 104, endPoint y: 100, distance: 69.8
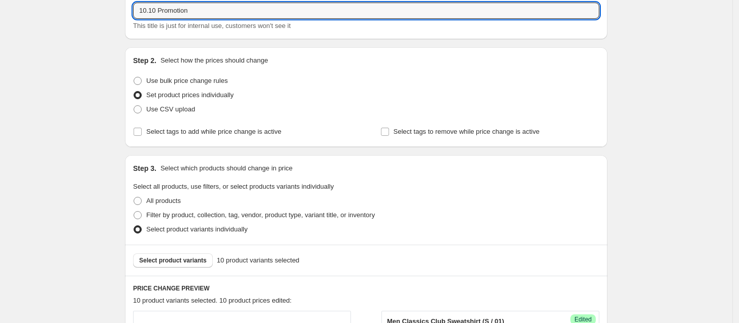
scroll to position [70, 0]
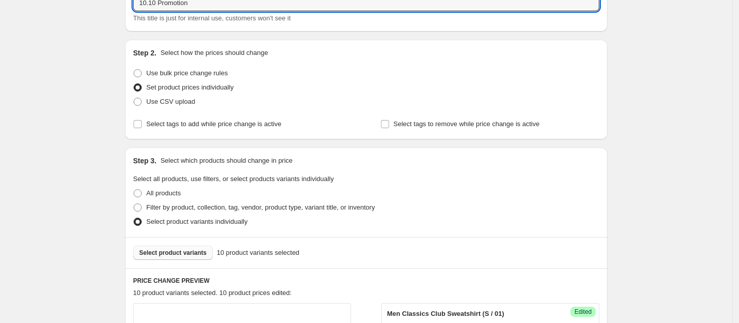
type input "10.10 Promotion"
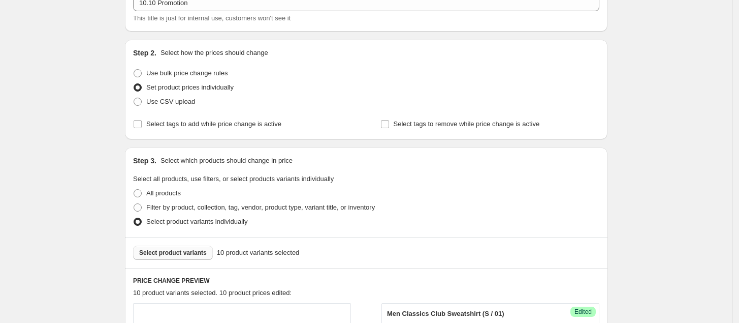
click at [187, 252] on span "Select product variants" at bounding box center [173, 253] width 68 height 8
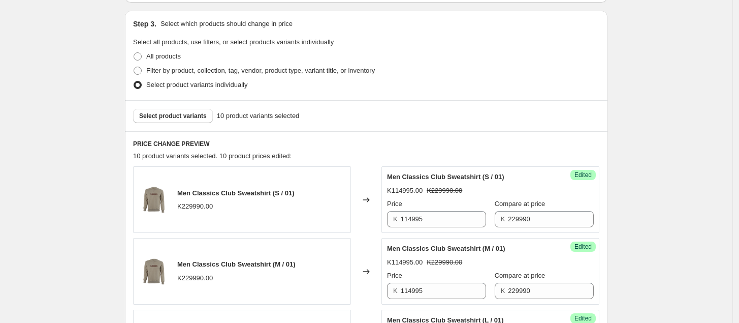
scroll to position [206, 0]
click at [169, 113] on span "Select product variants" at bounding box center [173, 116] width 68 height 8
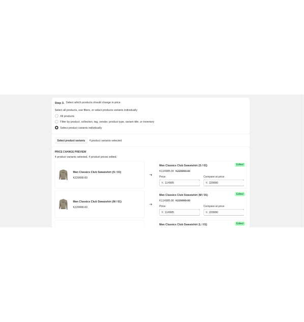
scroll to position [209, 0]
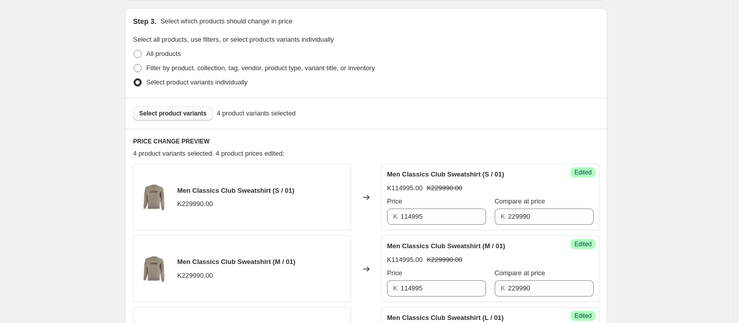
click at [174, 117] on span "Select product variants" at bounding box center [173, 113] width 68 height 8
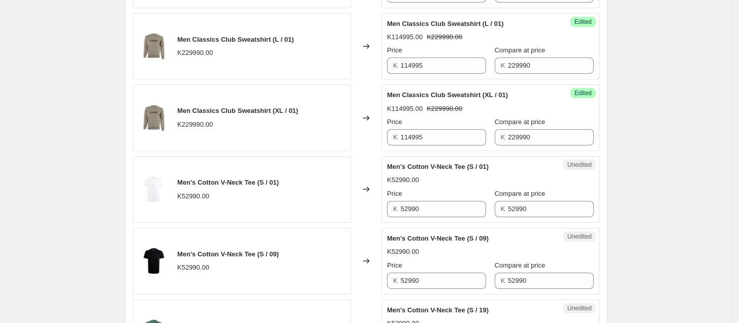
scroll to position [647, 0]
drag, startPoint x: 440, startPoint y: 210, endPoint x: 380, endPoint y: 221, distance: 60.9
click at [380, 220] on div "Men's Cotton V-Neck Tee (S / 01) K52990.00 Changed to Unedited Men's Cotton V-N…" at bounding box center [366, 189] width 467 height 67
type input "31794"
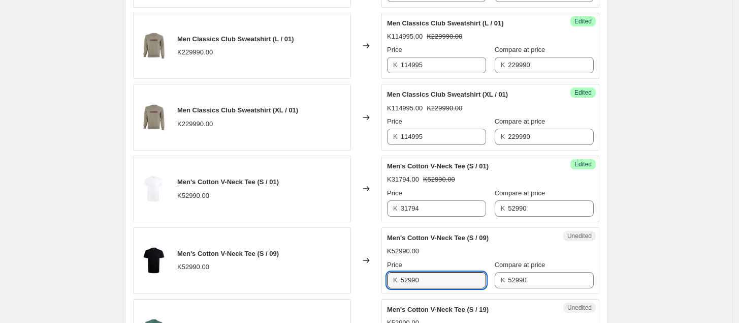
drag, startPoint x: 430, startPoint y: 287, endPoint x: 379, endPoint y: 285, distance: 51.4
click at [379, 285] on div "Men's Cotton V-Neck Tee (S / 09) K52990.00 Changed to Unedited Men's Cotton V-N…" at bounding box center [366, 260] width 467 height 67
paste input "31794"
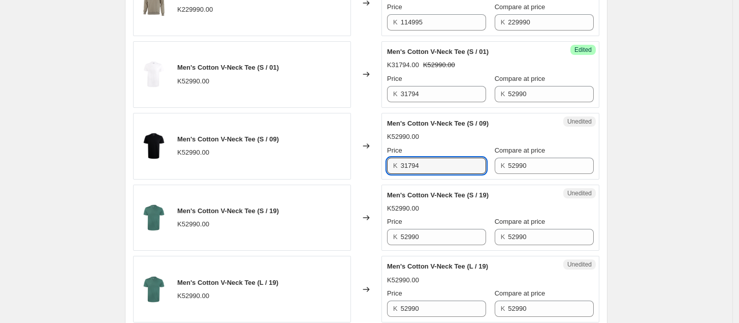
scroll to position [767, 0]
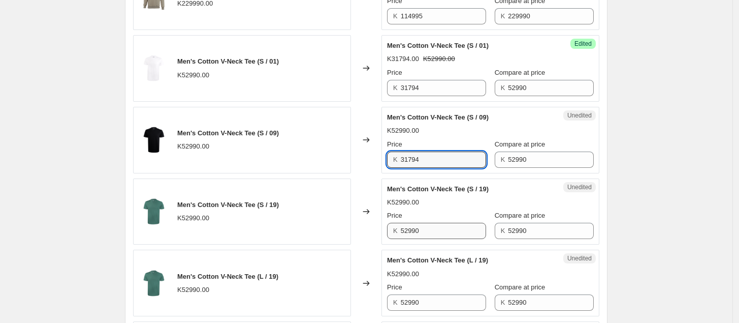
type input "31794"
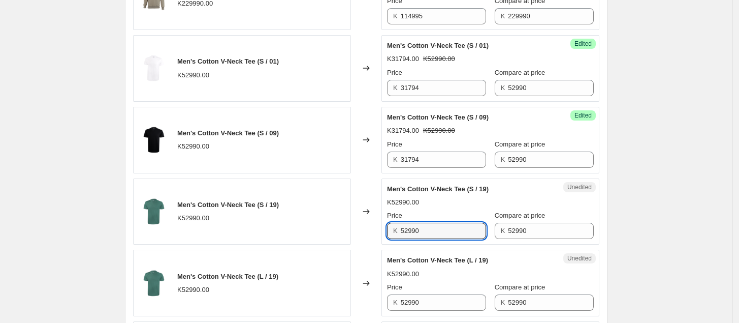
drag, startPoint x: 441, startPoint y: 236, endPoint x: 387, endPoint y: 239, distance: 53.5
click at [387, 239] on div "Unedited Men's Cotton V-Neck Tee (S / 19) K52990.00 Price K 52990 Compare at pr…" at bounding box center [491, 211] width 218 height 67
paste input "31794"
type input "31794"
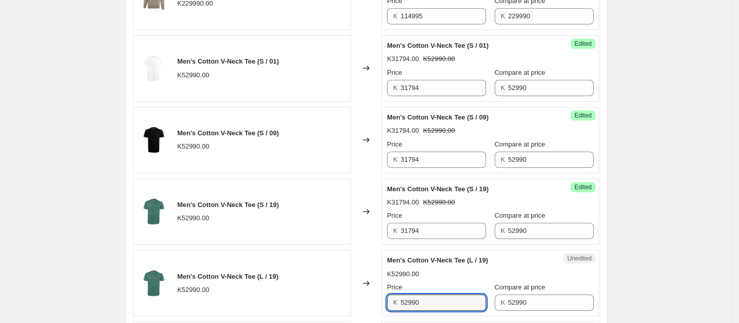
scroll to position [793, 0]
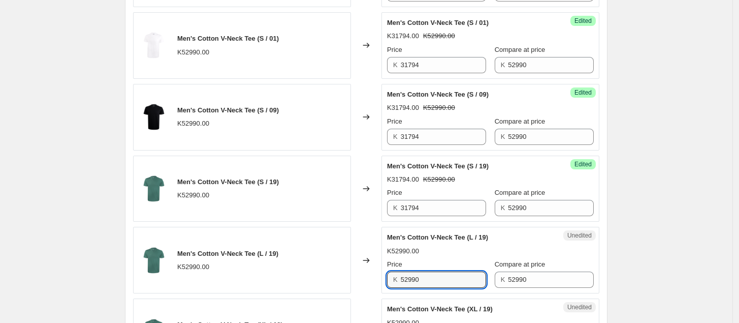
drag, startPoint x: 442, startPoint y: 303, endPoint x: 367, endPoint y: 313, distance: 75.3
click at [367, 313] on div "Men's Cotton V-Neck Tee (M / 15) K52990.00 Changed to Unedited Men's Cotton V-N…" at bounding box center [366, 9] width 467 height 853
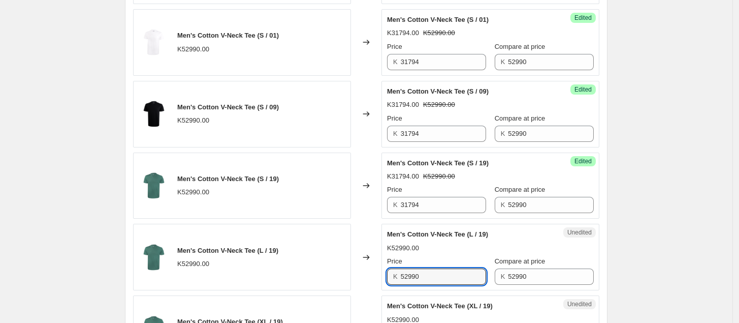
paste input "31794"
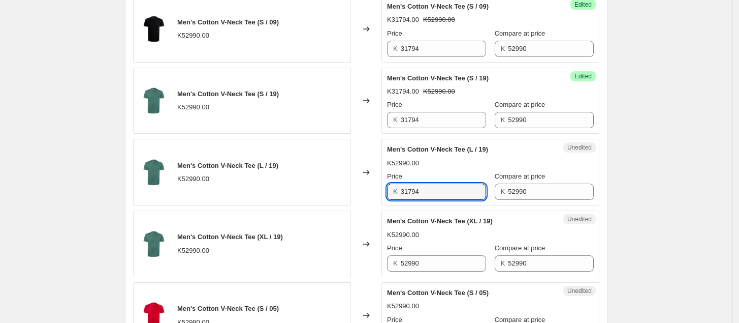
scroll to position [880, 0]
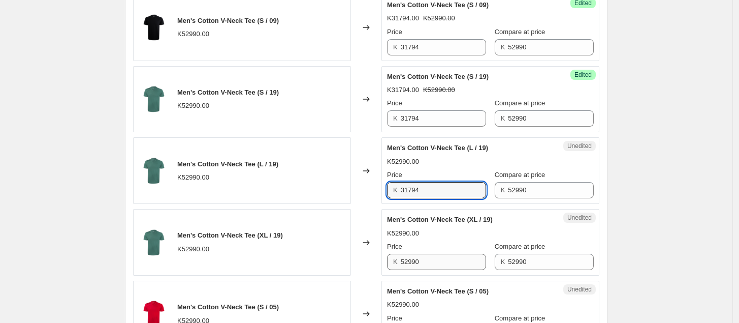
type input "31794"
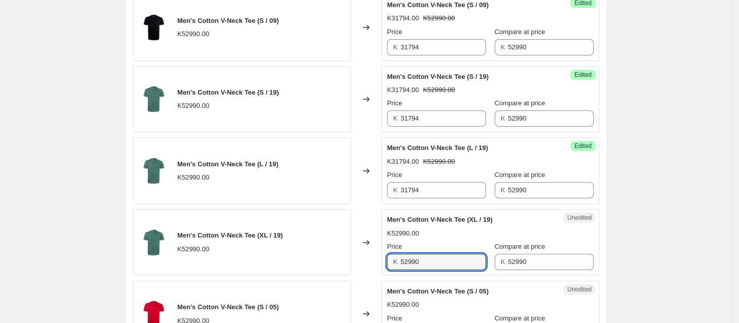
drag, startPoint x: 432, startPoint y: 262, endPoint x: 372, endPoint y: 272, distance: 61.3
click at [372, 272] on div "Men's Cotton V-Neck Tee (XL / 19) K52990.00 Changed to Unedited Men's Cotton V-…" at bounding box center [366, 242] width 467 height 67
paste input "31794"
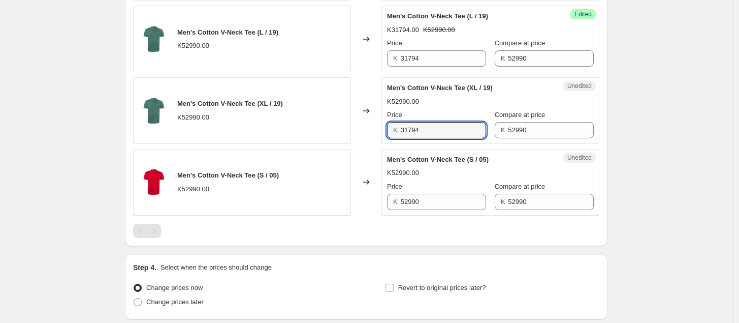
scroll to position [1012, 0]
type input "31794"
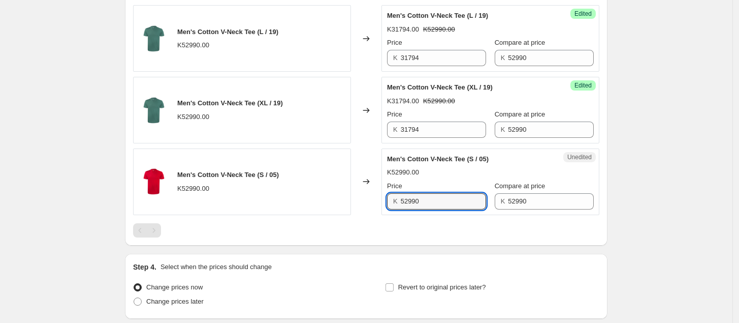
drag, startPoint x: 432, startPoint y: 203, endPoint x: 382, endPoint y: 208, distance: 50.6
click at [382, 208] on div "Men's Cotton V-Neck Tee (S / 05) K52990.00 Changed to Unedited Men's Cotton V-N…" at bounding box center [366, 181] width 467 height 67
paste input "31794"
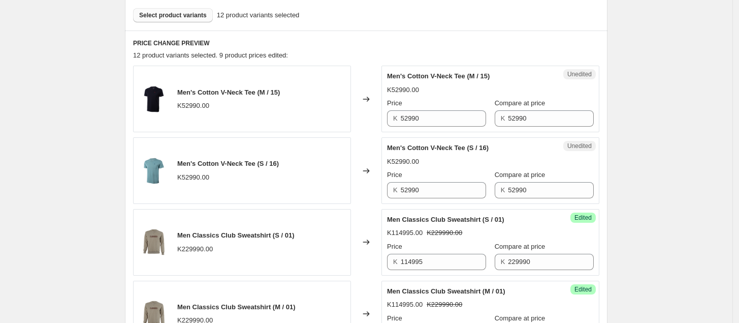
scroll to position [308, 0]
type input "31794"
drag, startPoint x: 437, startPoint y: 123, endPoint x: 377, endPoint y: 127, distance: 60.6
click at [377, 127] on div "Men's Cotton V-Neck Tee (M / 15) K52990.00 Changed to Unedited Men's Cotton V-N…" at bounding box center [366, 98] width 467 height 67
paste input "31794"
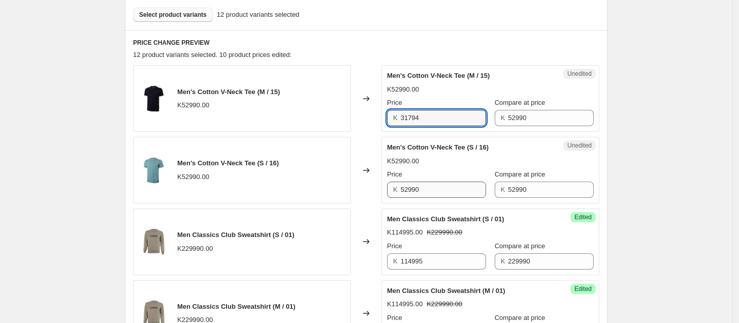
type input "31794"
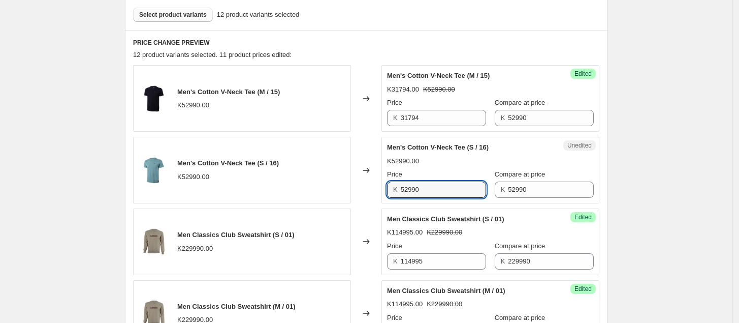
drag, startPoint x: 427, startPoint y: 193, endPoint x: 379, endPoint y: 195, distance: 48.9
click at [379, 195] on div "Men's Cotton V-Neck Tee (S / 16) K52990.00 Changed to Unedited Men's Cotton V-N…" at bounding box center [366, 170] width 467 height 67
paste input "31794"
type input "31794"
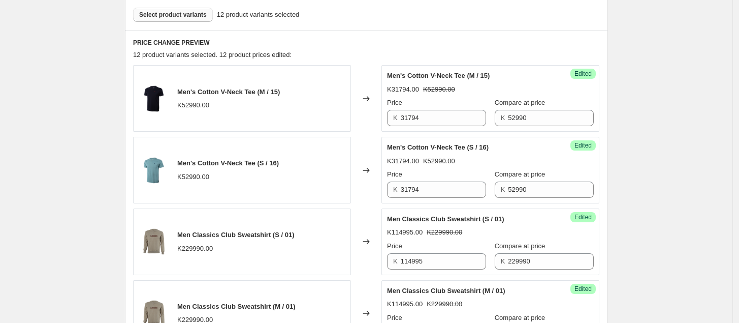
click at [191, 20] on button "Select product variants" at bounding box center [173, 15] width 80 height 14
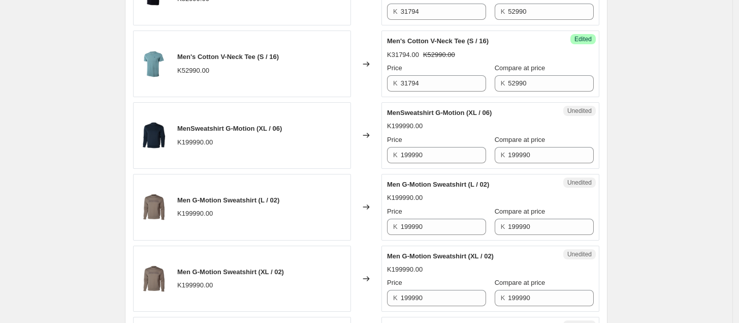
scroll to position [415, 0]
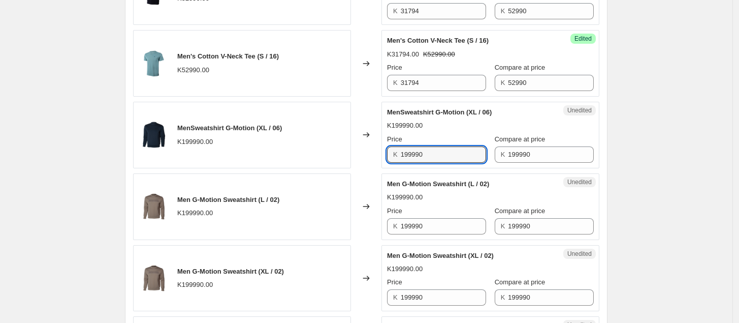
drag, startPoint x: 435, startPoint y: 158, endPoint x: 361, endPoint y: 164, distance: 73.9
click at [361, 164] on div "MenSweatshirt G-Motion (XL / 06) K199990.00 Changed to Unedited MenSweatshirt G…" at bounding box center [366, 135] width 467 height 67
type input "99995"
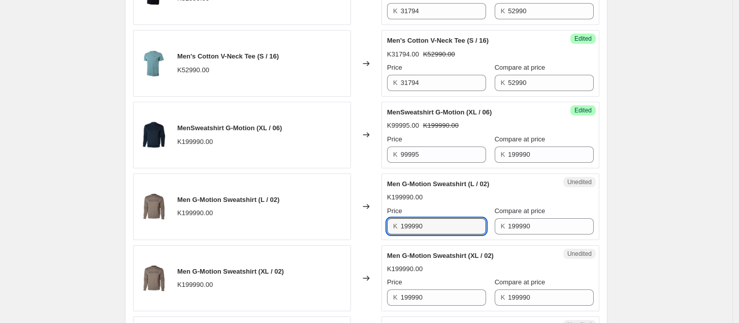
drag, startPoint x: 438, startPoint y: 232, endPoint x: 361, endPoint y: 236, distance: 76.9
click at [361, 236] on div "Men G-Motion Sweatshirt (L / 02) K199990.00 Changed to Unedited Men G-Motion Sw…" at bounding box center [366, 206] width 467 height 67
paste input "99995"
type input "99995"
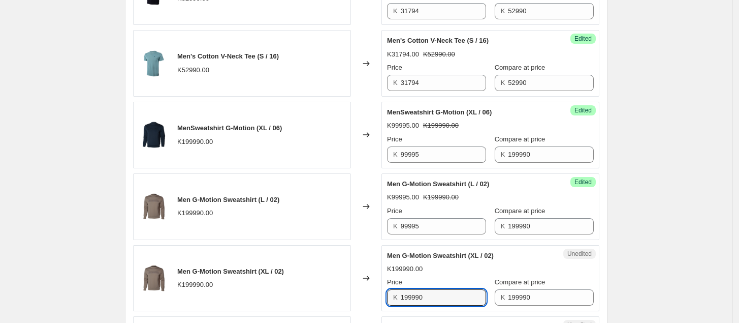
drag, startPoint x: 456, startPoint y: 301, endPoint x: 379, endPoint y: 303, distance: 77.3
click at [379, 303] on div "Men G-Motion Sweatshirt (XL / 02) K199990.00 Changed to Unedited Men G-Motion S…" at bounding box center [366, 278] width 467 height 67
paste input "99995"
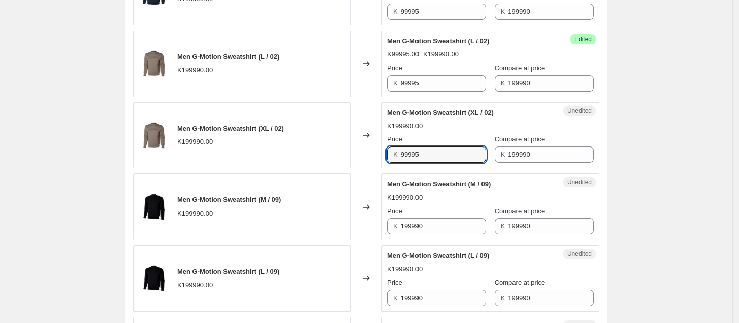
scroll to position [559, 0]
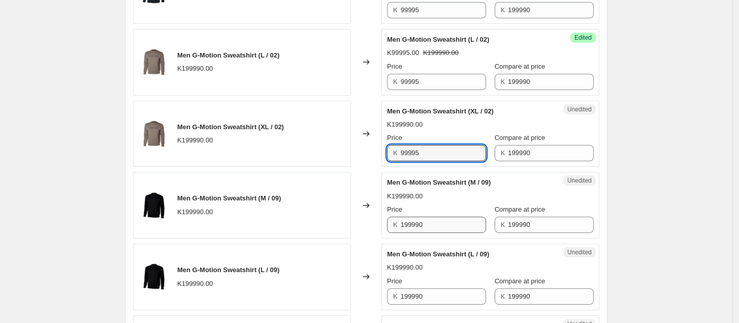
type input "99995"
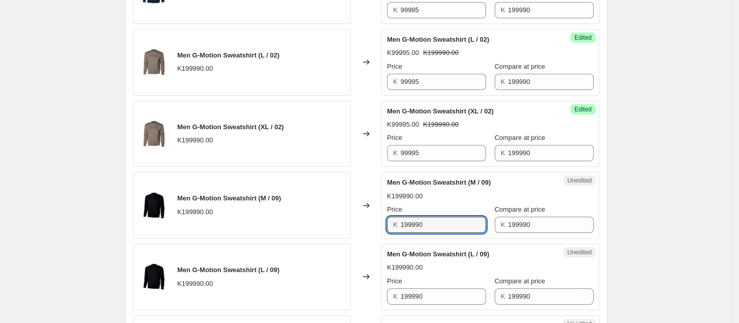
drag, startPoint x: 435, startPoint y: 229, endPoint x: 384, endPoint y: 233, distance: 51.0
click at [384, 232] on div "Unedited Men G-Motion Sweatshirt (M / 09) K199990.00 Price K 199990 Compare at …" at bounding box center [491, 205] width 218 height 67
paste input "99995"
type input "99995"
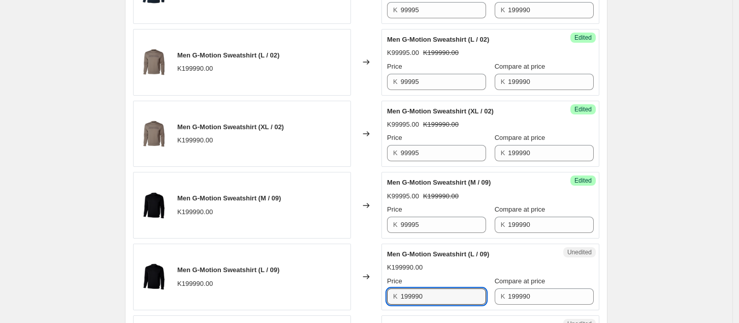
drag, startPoint x: 428, startPoint y: 300, endPoint x: 377, endPoint y: 300, distance: 50.8
click at [377, 300] on div "Men G-Motion Sweatshirt (L / 09) K199990.00 Changed to Unedited Men G-Motion Sw…" at bounding box center [366, 276] width 467 height 67
paste input "99995"
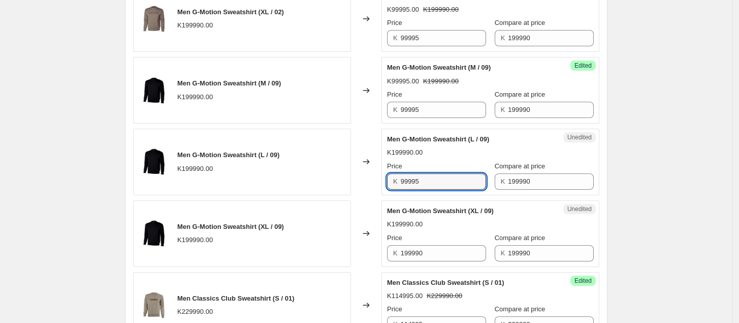
scroll to position [674, 0]
type input "99995"
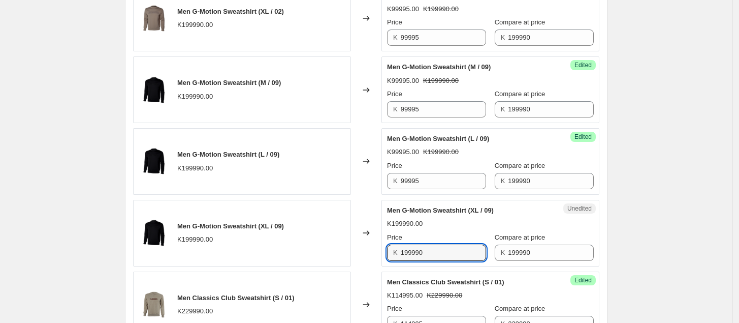
drag, startPoint x: 435, startPoint y: 254, endPoint x: 382, endPoint y: 258, distance: 52.5
click at [382, 258] on div "Men G-Motion Sweatshirt (XL / 09) K199990.00 Changed to Unedited Men G-Motion S…" at bounding box center [366, 233] width 467 height 67
paste input "99995"
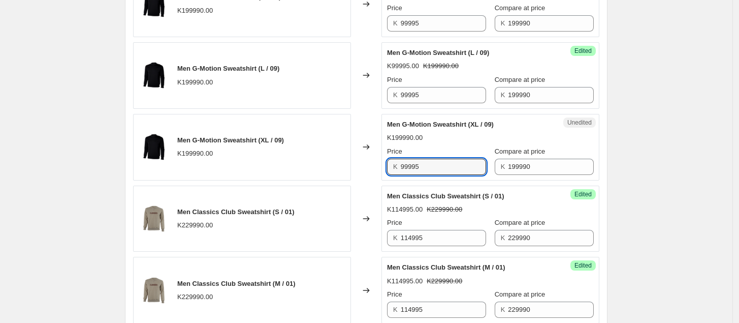
scroll to position [761, 0]
type input "99995"
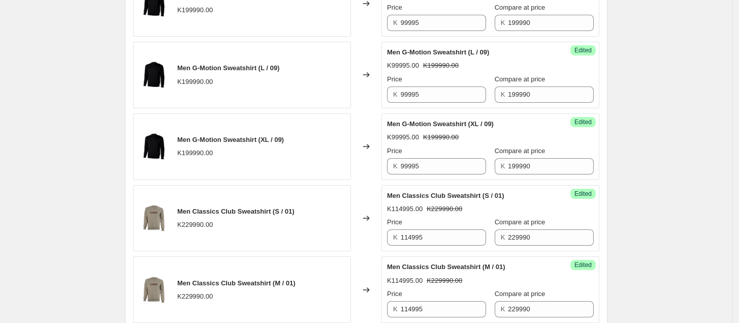
click at [598, 224] on div "Success Edited Men Classics Club Sweatshirt (S / 01) K114995.00 K229990.00 Pric…" at bounding box center [491, 218] width 218 height 67
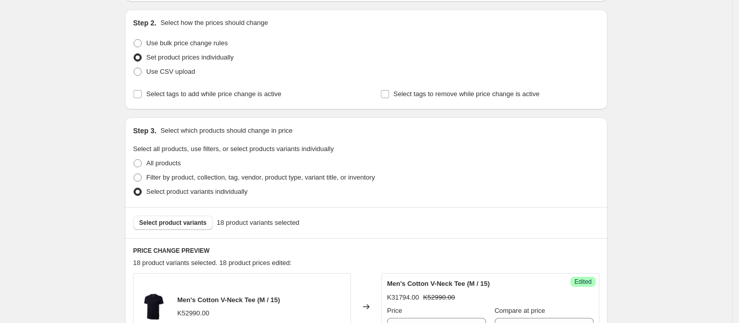
scroll to position [89, 0]
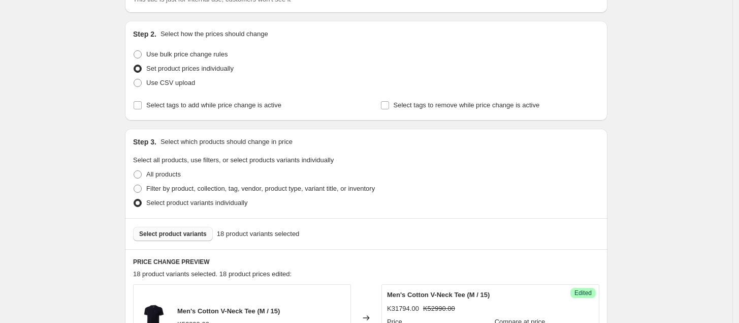
click at [172, 234] on span "Select product variants" at bounding box center [173, 234] width 68 height 8
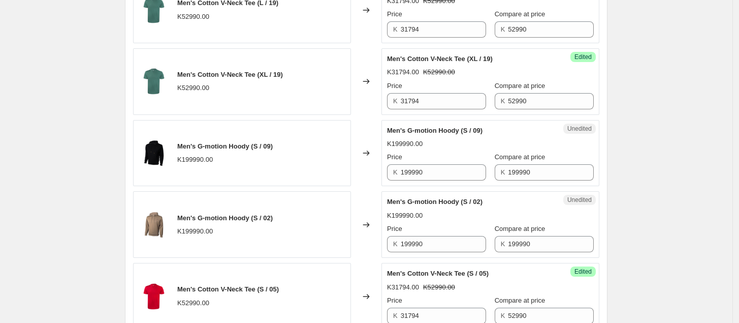
scroll to position [1497, 0]
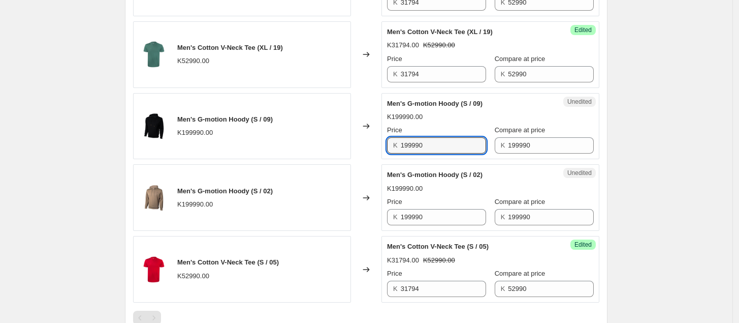
drag, startPoint x: 441, startPoint y: 145, endPoint x: 367, endPoint y: 156, distance: 74.9
click at [367, 156] on div "Men's G-motion Hoody (S / 09) K199990.00 Changed to Unedited Men's G-motion Hoo…" at bounding box center [366, 126] width 467 height 67
paste input "0102462"
drag, startPoint x: 445, startPoint y: 151, endPoint x: 364, endPoint y: 157, distance: 81.0
click at [364, 156] on div "Men's G-motion Hoody (S / 09) K199990.00 Changed to Unedited Men's G-motion Hoo…" at bounding box center [366, 126] width 467 height 67
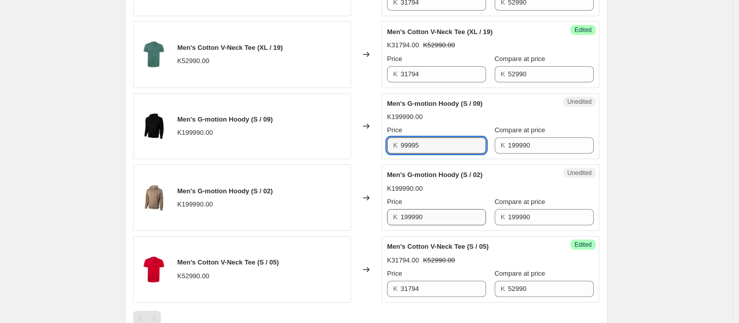
type input "99995"
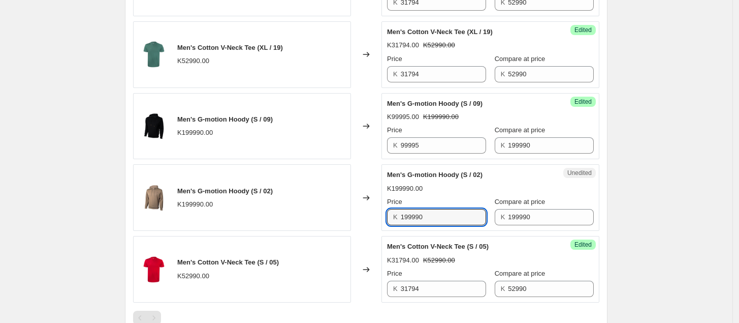
drag, startPoint x: 442, startPoint y: 221, endPoint x: 353, endPoint y: 232, distance: 89.6
click at [353, 231] on div "Men's G-motion Hoody (S / 02) K199990.00 Changed to Unedited Men's G-motion Hoo…" at bounding box center [366, 197] width 467 height 67
type input "99995"
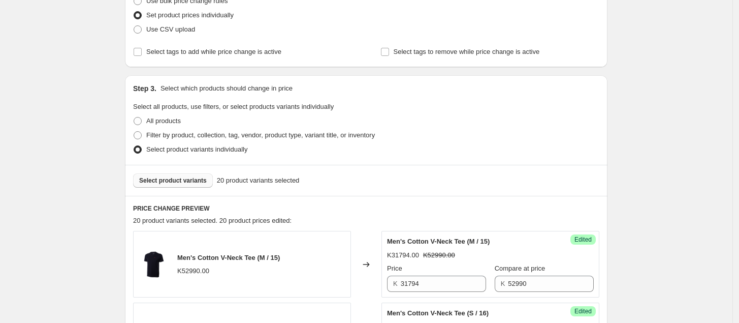
scroll to position [150, 0]
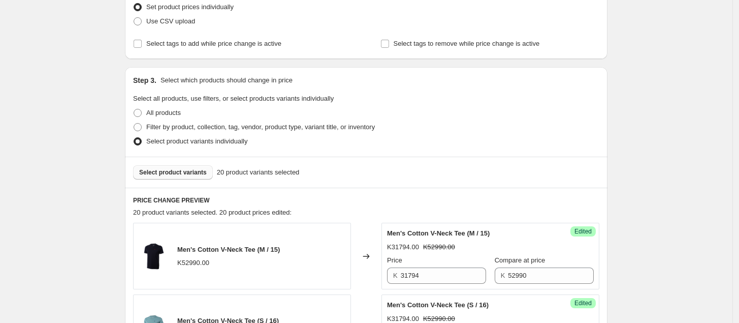
click at [177, 170] on span "Select product variants" at bounding box center [173, 172] width 68 height 8
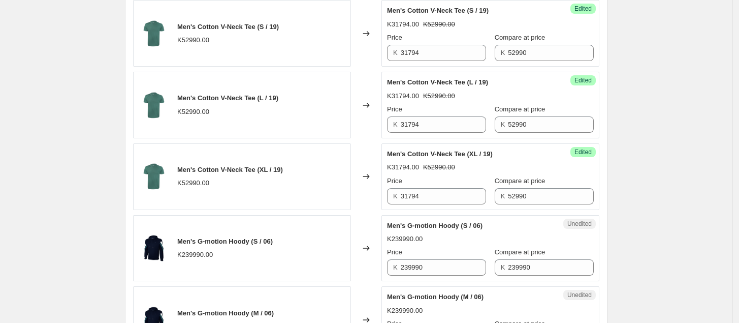
scroll to position [1414, 0]
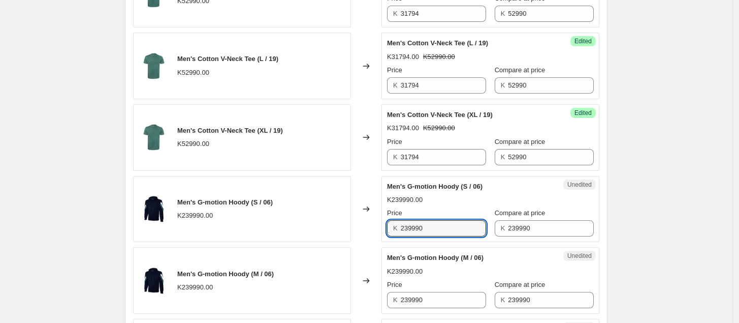
drag, startPoint x: 443, startPoint y: 231, endPoint x: 358, endPoint y: 235, distance: 85.0
click at [358, 235] on div "Men's G-motion Hoody (S / 06) K239990.00 Changed to Unedited Men's G-motion Hoo…" at bounding box center [366, 209] width 467 height 67
type input "119995"
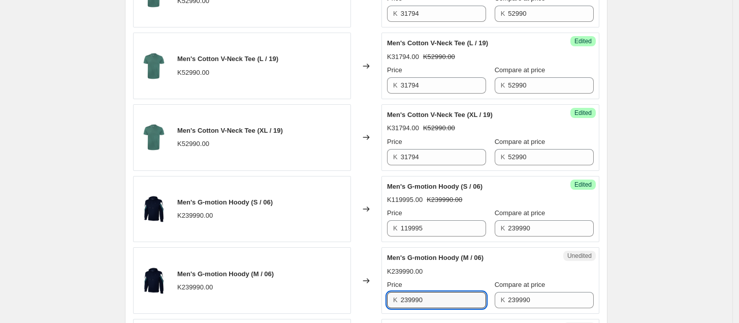
scroll to position [1431, 0]
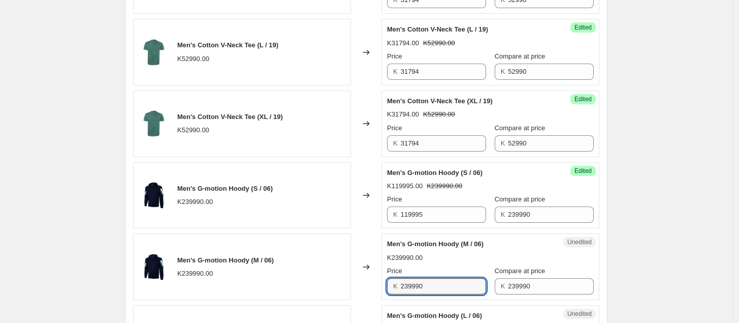
drag, startPoint x: 450, startPoint y: 311, endPoint x: 367, endPoint y: 313, distance: 82.9
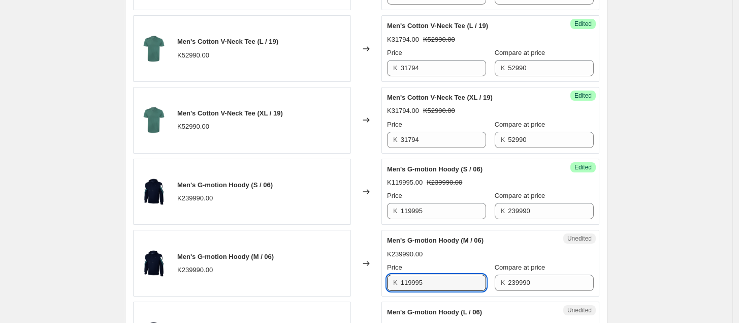
type input "119995"
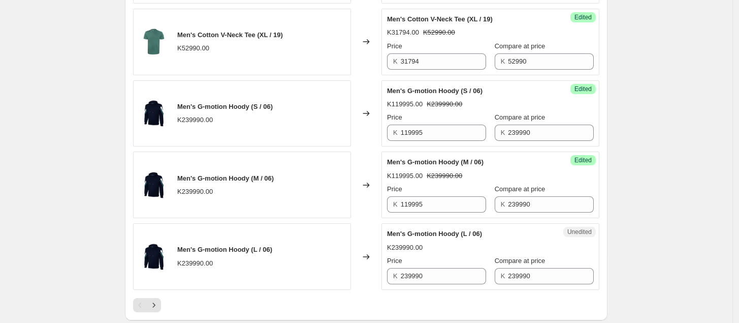
scroll to position [1510, 0]
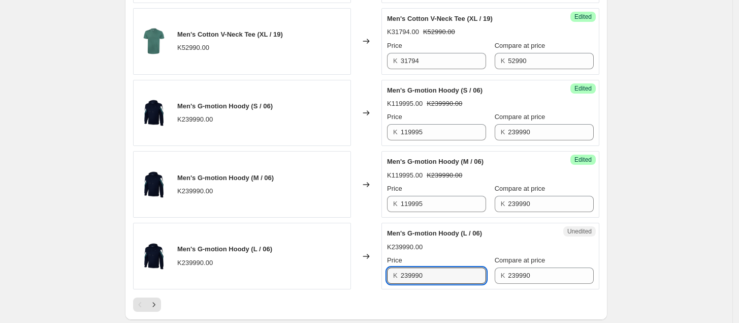
drag, startPoint x: 438, startPoint y: 280, endPoint x: 352, endPoint y: 287, distance: 86.2
click at [352, 287] on div "Men's G-motion Hoody (L / 06) K239990.00 Changed to Unedited Men's G-motion Hoo…" at bounding box center [366, 256] width 467 height 67
type input "119995"
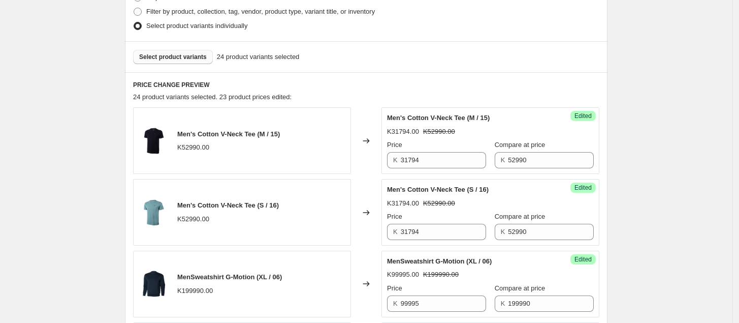
scroll to position [267, 0]
click at [175, 56] on span "Select product variants" at bounding box center [173, 56] width 68 height 8
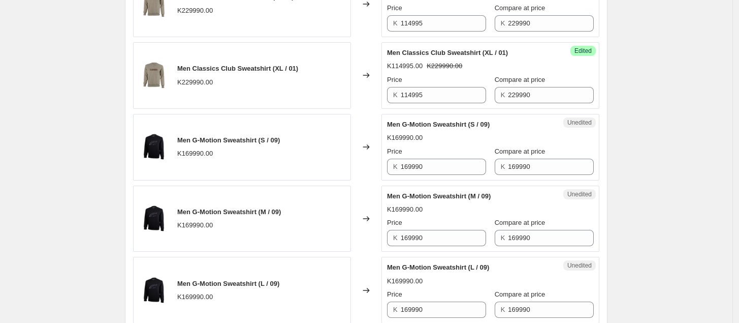
scroll to position [1113, 0]
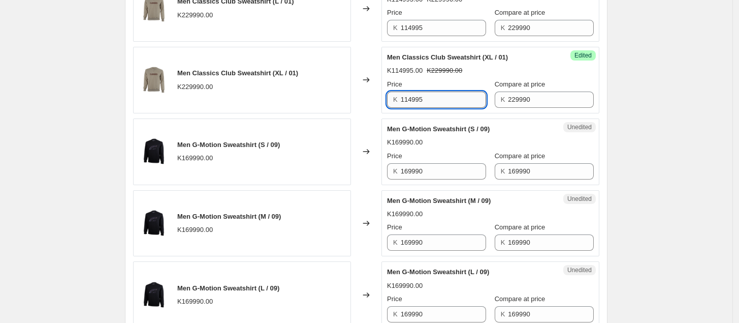
click at [458, 98] on input "114995" at bounding box center [444, 99] width 86 height 16
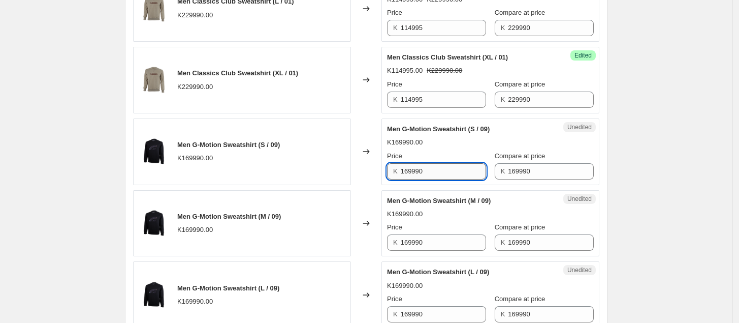
click at [448, 173] on input "169990" at bounding box center [444, 171] width 86 height 16
drag, startPoint x: 448, startPoint y: 173, endPoint x: 386, endPoint y: 182, distance: 62.6
click at [386, 182] on div "Unedited Men G-Motion Sweatshirt (S / 09) K169990.00 Price K 169990 Compare at …" at bounding box center [491, 151] width 218 height 67
type input "144491"
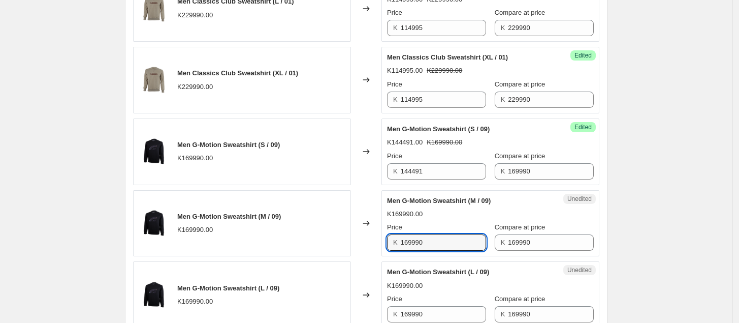
drag, startPoint x: 438, startPoint y: 245, endPoint x: 380, endPoint y: 254, distance: 58.6
click at [380, 254] on div "Men G-Motion Sweatshirt (M / 09) K169990.00 Changed to Unedited Men G-Motion Sw…" at bounding box center [366, 223] width 467 height 67
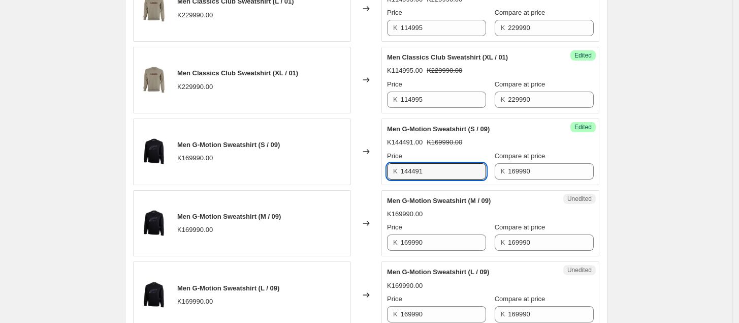
drag, startPoint x: 444, startPoint y: 172, endPoint x: 377, endPoint y: 178, distance: 66.9
click at [377, 178] on div "Men G-Motion Sweatshirt (S / 09) K169990.00 Changed to Success Edited Men G-Mot…" at bounding box center [366, 151] width 467 height 67
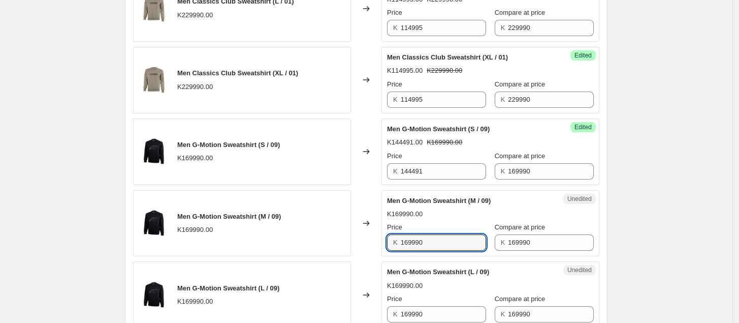
drag, startPoint x: 452, startPoint y: 244, endPoint x: 385, endPoint y: 253, distance: 67.7
click at [385, 253] on div "Unedited Men G-Motion Sweatshirt (M / 09) K169990.00 Price K 169990 Compare at …" at bounding box center [491, 223] width 218 height 67
paste input "44491"
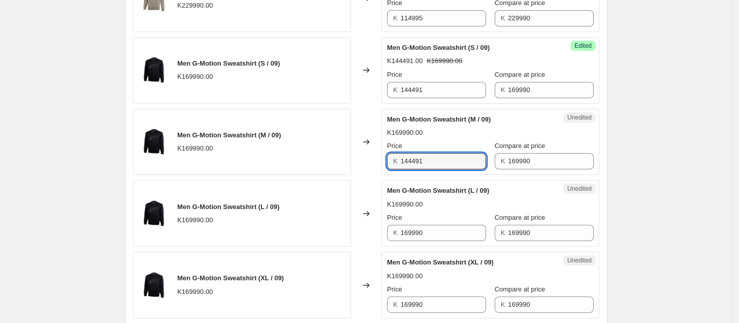
scroll to position [1219, 0]
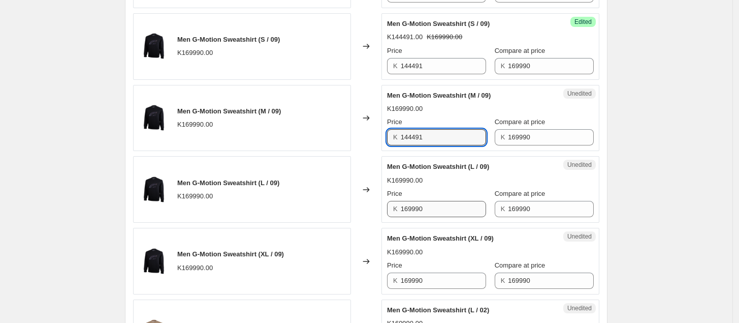
type input "144491"
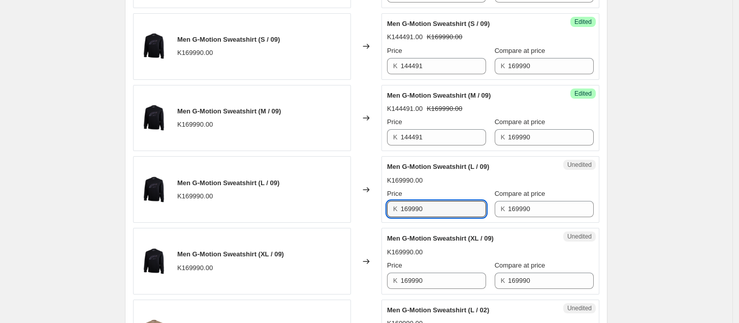
drag, startPoint x: 432, startPoint y: 212, endPoint x: 394, endPoint y: 213, distance: 37.6
click at [394, 213] on div "K 169990" at bounding box center [436, 209] width 99 height 16
paste input "44491"
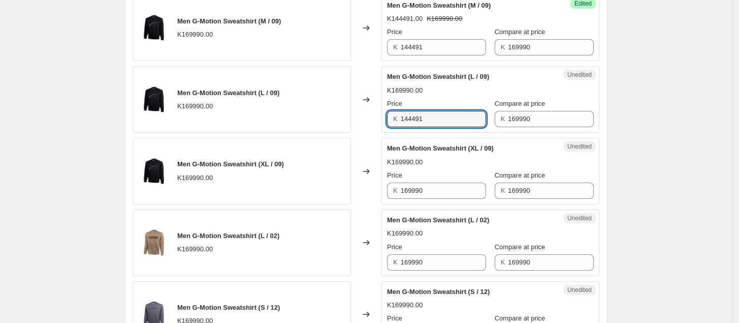
scroll to position [1312, 0]
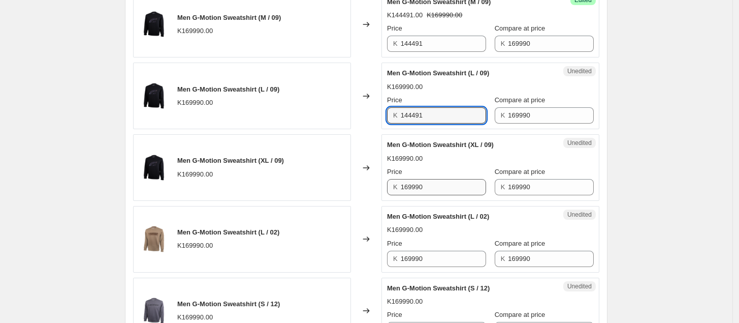
type input "144491"
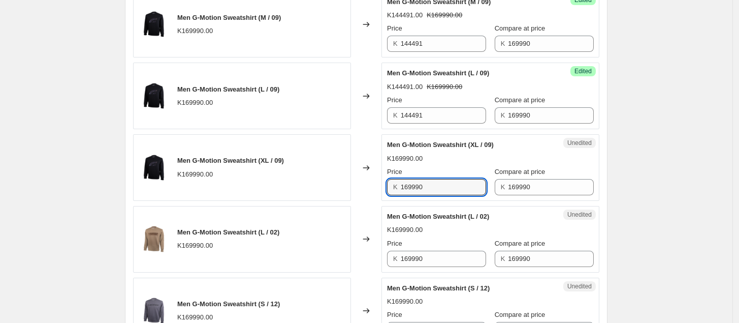
drag, startPoint x: 430, startPoint y: 188, endPoint x: 392, endPoint y: 191, distance: 38.2
click at [392, 191] on div "K 169990" at bounding box center [436, 187] width 99 height 16
paste input "44491"
type input "144491"
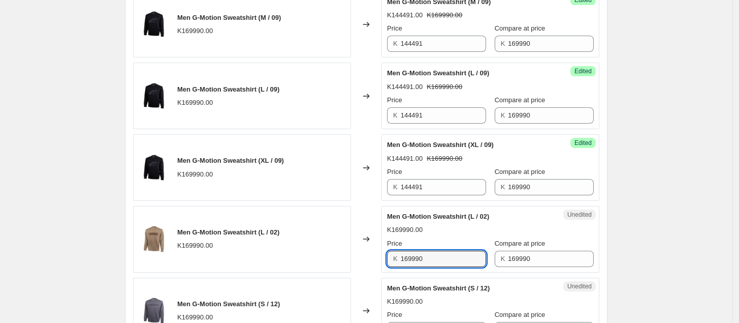
drag, startPoint x: 436, startPoint y: 262, endPoint x: 394, endPoint y: 267, distance: 41.5
click at [394, 267] on div "K 169990" at bounding box center [436, 259] width 99 height 16
paste input "44491"
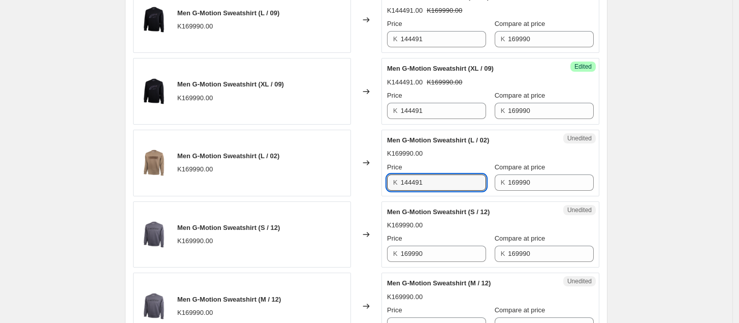
scroll to position [1390, 0]
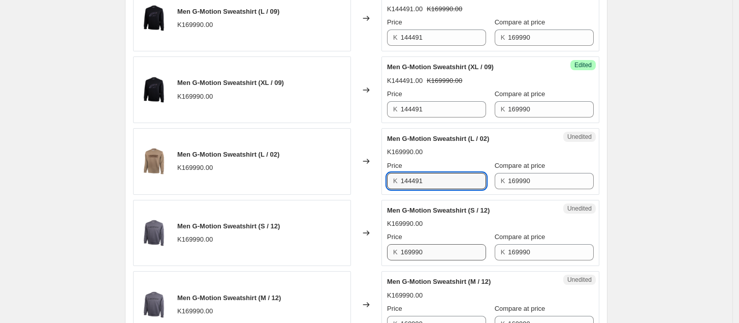
type input "144491"
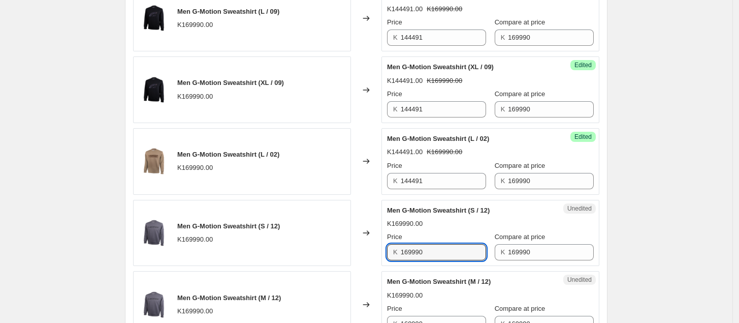
drag, startPoint x: 430, startPoint y: 259, endPoint x: 394, endPoint y: 260, distance: 36.1
click at [394, 260] on div "K 169990" at bounding box center [436, 252] width 99 height 16
paste input "44491"
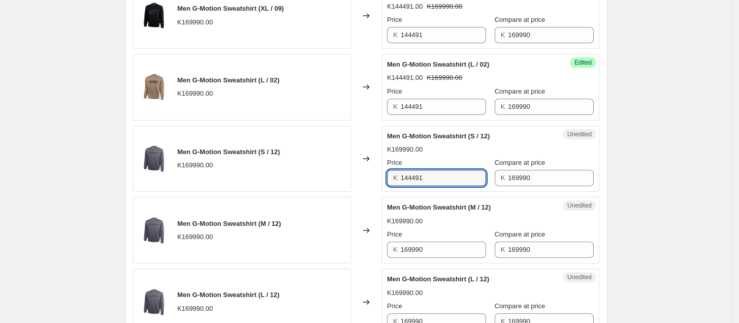
scroll to position [1468, 0]
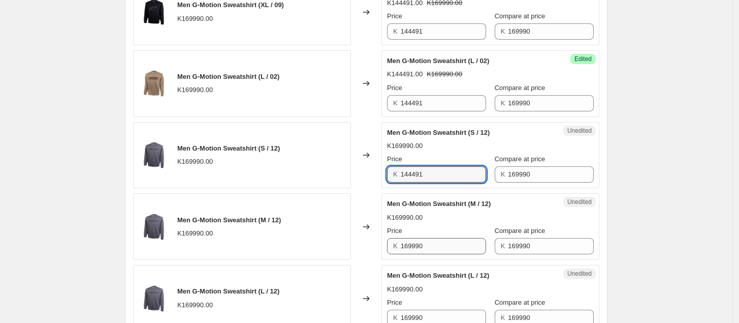
type input "144491"
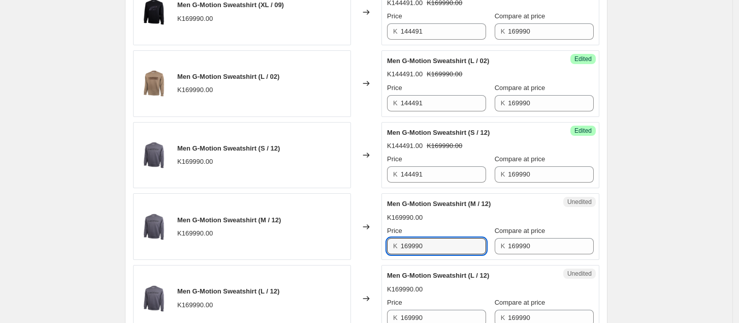
drag, startPoint x: 433, startPoint y: 252, endPoint x: 395, endPoint y: 254, distance: 37.7
click at [395, 254] on div "K 169990" at bounding box center [436, 246] width 99 height 16
paste input "44491"
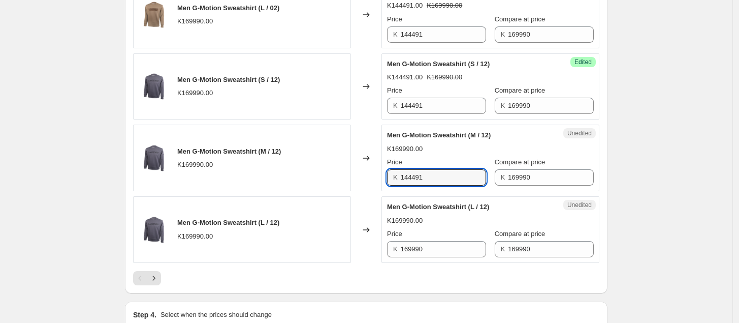
scroll to position [1548, 0]
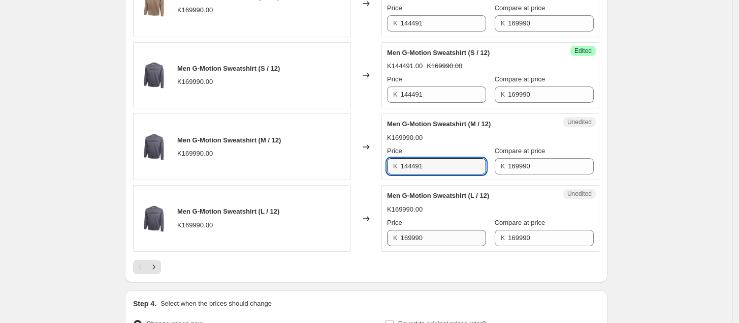
type input "144491"
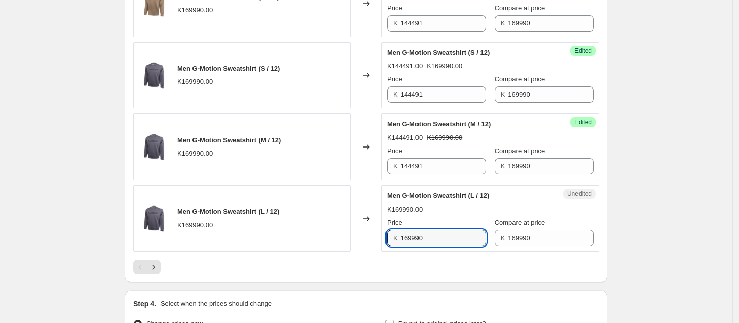
drag, startPoint x: 436, startPoint y: 244, endPoint x: 399, endPoint y: 246, distance: 36.6
click at [399, 246] on div "K 169990" at bounding box center [436, 238] width 99 height 16
paste input "44491"
type input "144491"
click at [156, 272] on icon "Next" at bounding box center [154, 267] width 10 height 10
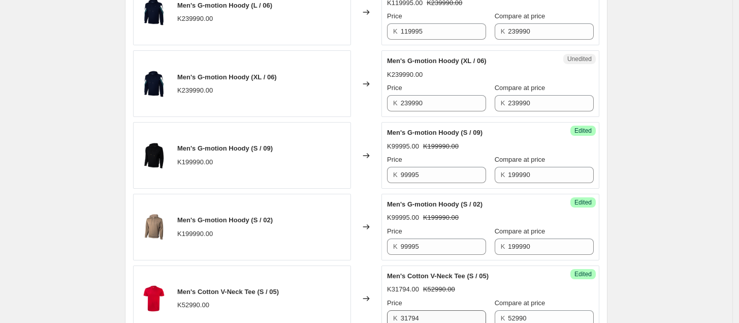
scroll to position [966, 0]
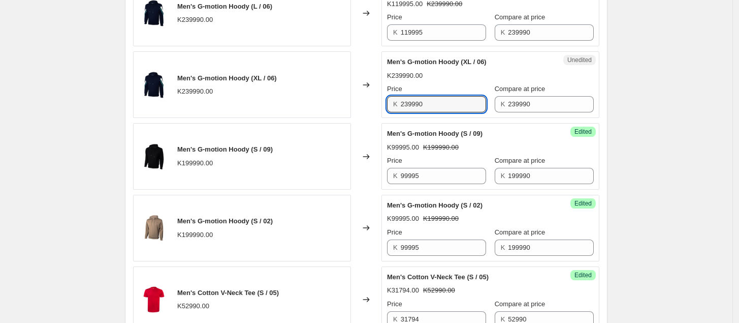
drag, startPoint x: 432, startPoint y: 109, endPoint x: 396, endPoint y: 112, distance: 35.7
click at [396, 112] on div "K 239990" at bounding box center [436, 104] width 99 height 16
paste input "144491"
type input "144491"
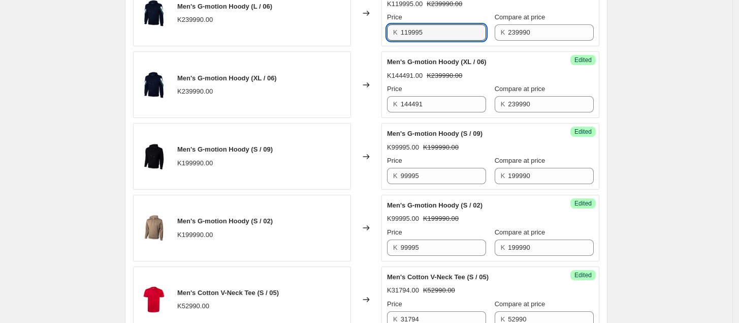
drag, startPoint x: 435, startPoint y: 31, endPoint x: 381, endPoint y: 42, distance: 54.4
click at [381, 42] on div "Men's G-motion Hoody (L / 06) K239990.00 Changed to Success Edited Men's G-moti…" at bounding box center [366, 13] width 467 height 67
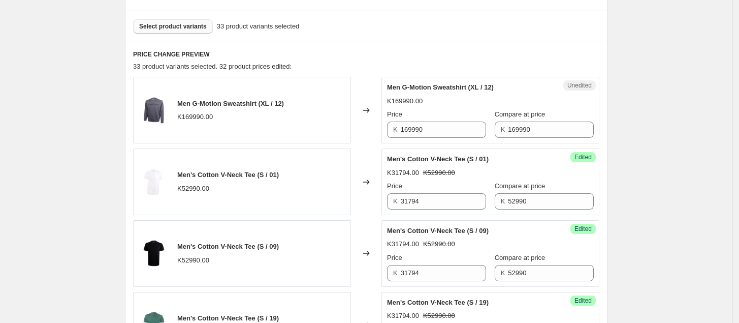
scroll to position [286, 0]
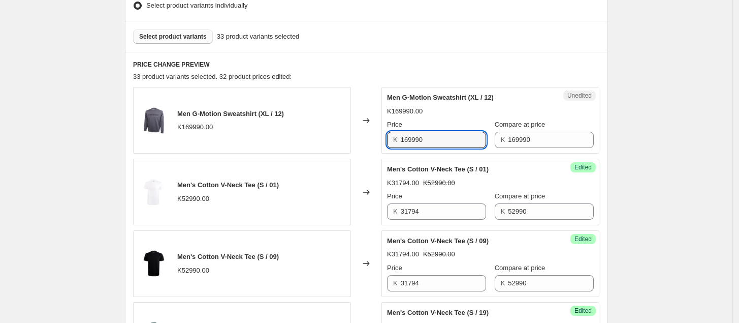
drag, startPoint x: 432, startPoint y: 140, endPoint x: 388, endPoint y: 145, distance: 44.5
click at [388, 145] on div "Unedited Men G-Motion Sweatshirt (XL / 12) K169990.00 Price K 169990 Compare at…" at bounding box center [491, 120] width 218 height 67
paste input "44491"
type input "144491"
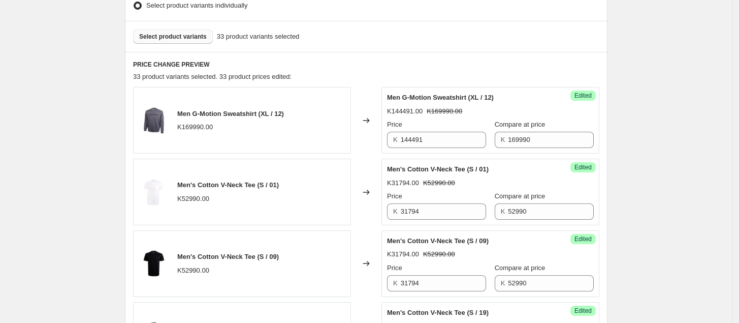
click at [471, 73] on div "33 product variants selected. 33 product prices edited:" at bounding box center [366, 77] width 467 height 10
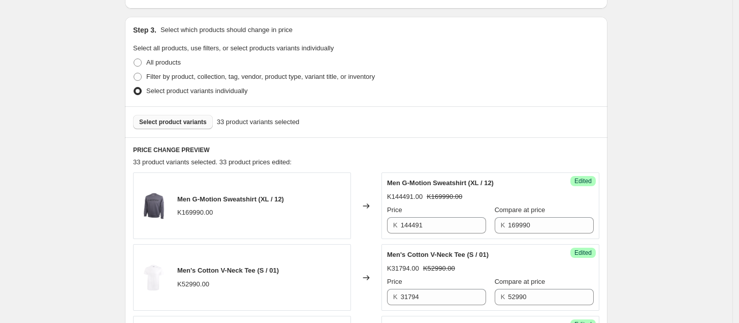
scroll to position [171, 0]
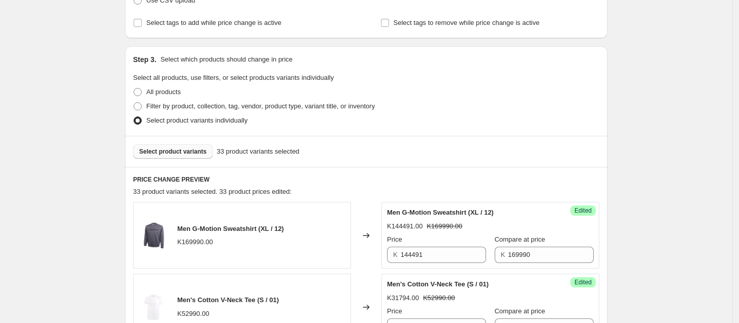
click at [189, 150] on span "Select product variants" at bounding box center [173, 151] width 68 height 8
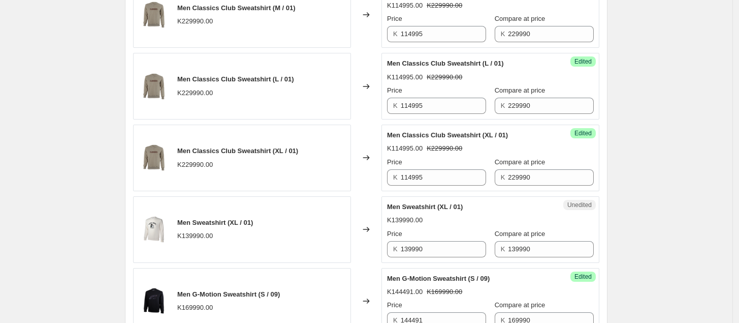
scroll to position [1070, 0]
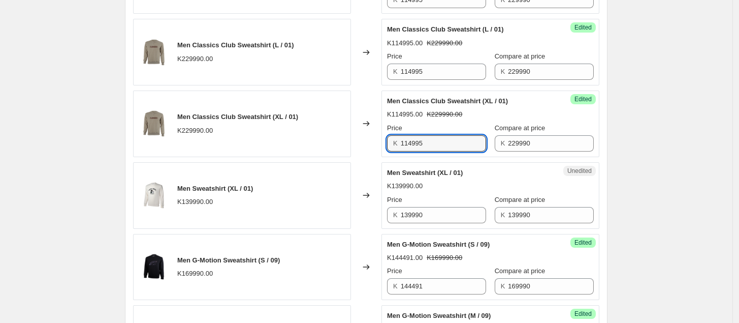
drag, startPoint x: 441, startPoint y: 146, endPoint x: 364, endPoint y: 159, distance: 77.8
click at [364, 157] on div "Men Classics Club Sweatshirt (XL / 01) K229990.00 Changed to Success Edited Men…" at bounding box center [366, 123] width 467 height 67
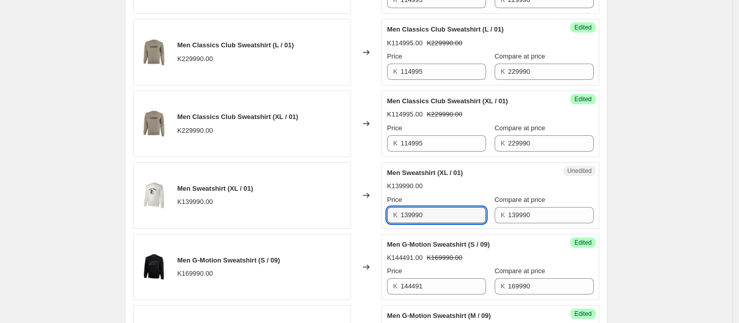
drag, startPoint x: 449, startPoint y: 219, endPoint x: 385, endPoint y: 226, distance: 64.4
click at [385, 225] on div "Unedited Men Sweatshirt (XL / 01) K139990.00 Price K 139990 Compare at price K …" at bounding box center [491, 195] width 218 height 67
type input "69995"
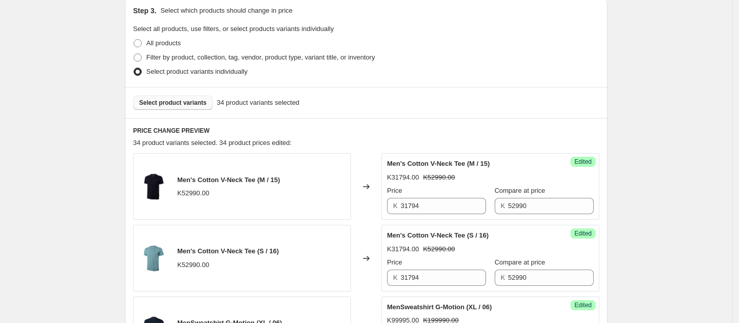
scroll to position [222, 0]
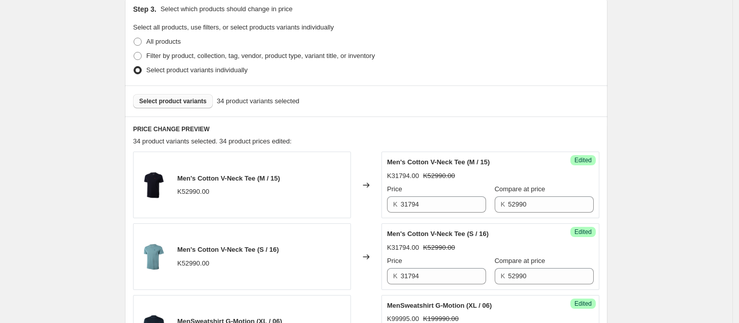
click at [185, 99] on span "Select product variants" at bounding box center [173, 101] width 68 height 8
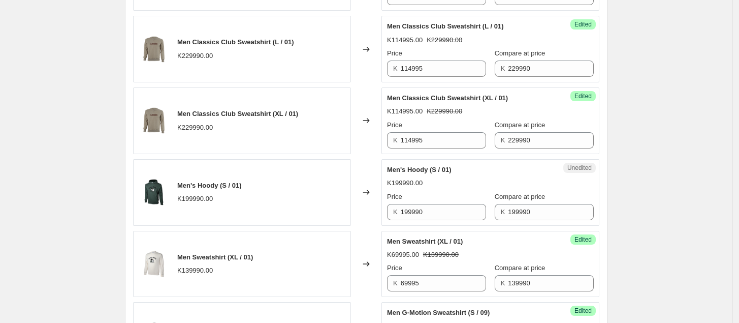
scroll to position [1074, 0]
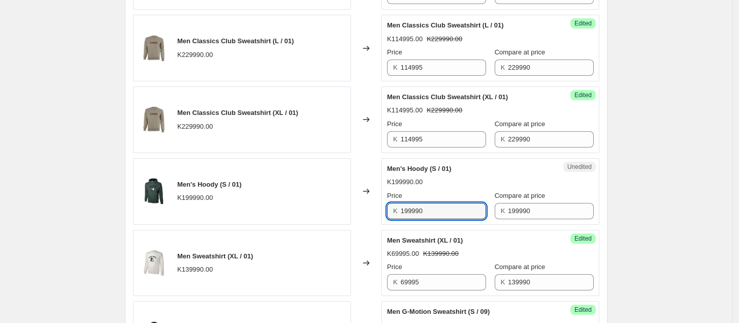
drag, startPoint x: 435, startPoint y: 210, endPoint x: 362, endPoint y: 224, distance: 74.4
click at [362, 224] on div "Men's Hoody (S / 01) K199990.00 Changed to Unedited Men's Hoody (S / 01) K19999…" at bounding box center [366, 191] width 467 height 67
type input "99995"
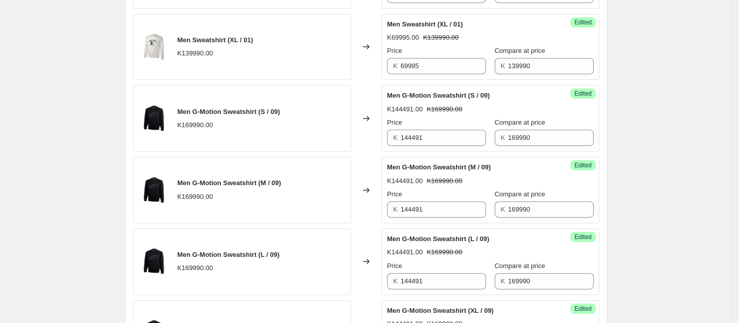
scroll to position [1289, 0]
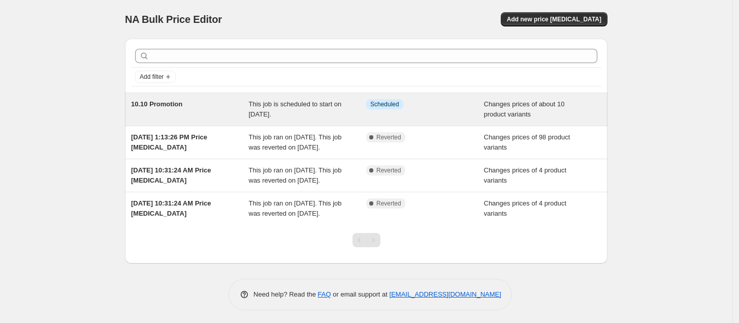
click at [288, 104] on span "This job is scheduled to start on [DATE]." at bounding box center [295, 109] width 93 height 18
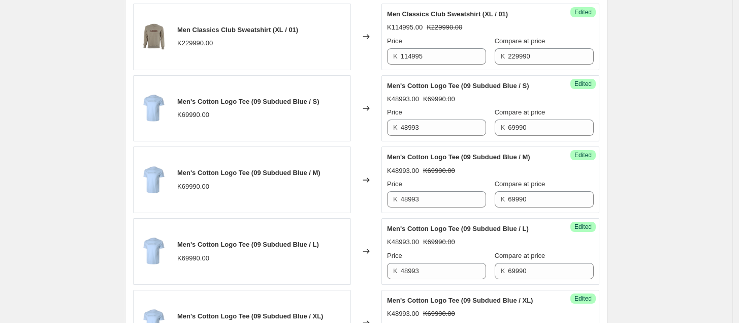
scroll to position [647, 0]
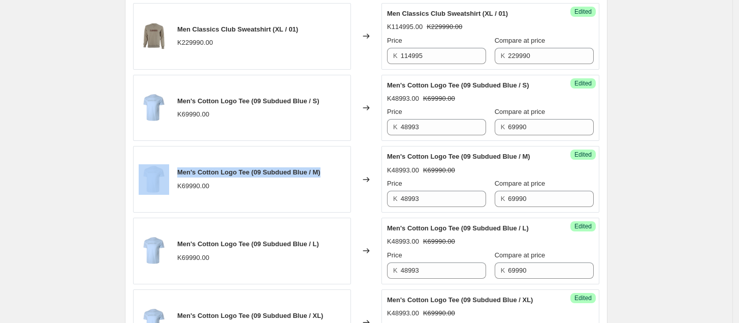
drag, startPoint x: 328, startPoint y: 177, endPoint x: 162, endPoint y: 177, distance: 166.2
click at [162, 177] on div "Men's Cotton Logo Tee (09 Subdued Blue / M) K69990.00" at bounding box center [242, 179] width 218 height 67
copy div "Men's Cotton Logo Tee (09 Subdued Blue / M)"
